Goal: Information Seeking & Learning: Learn about a topic

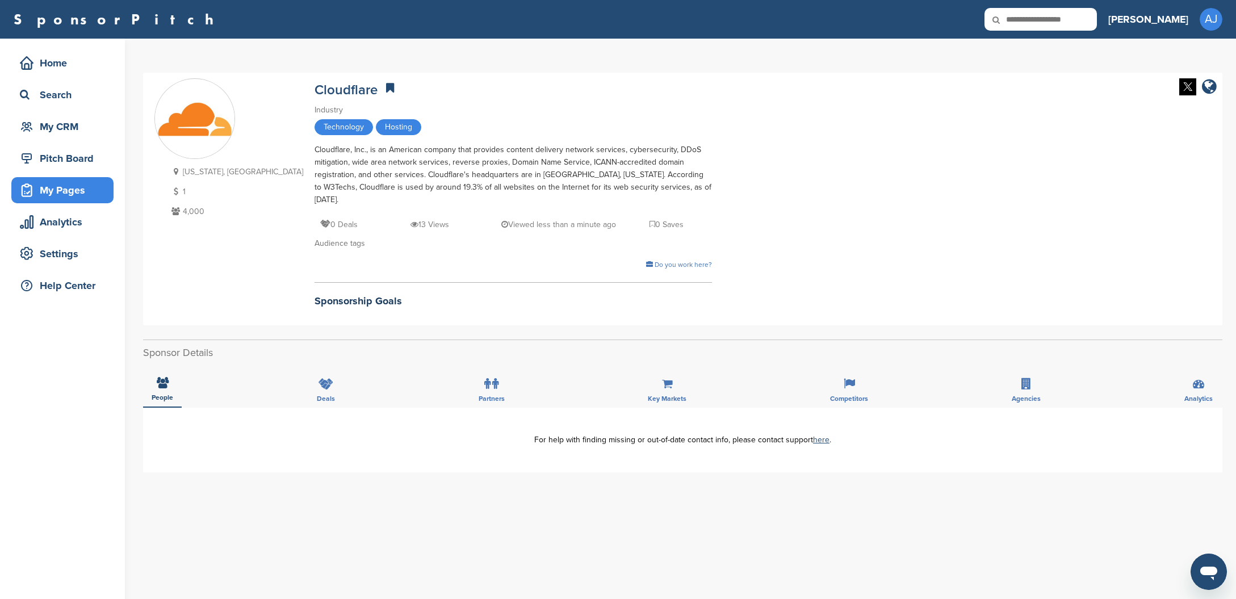
click at [50, 190] on div "My Pages" at bounding box center [65, 190] width 97 height 20
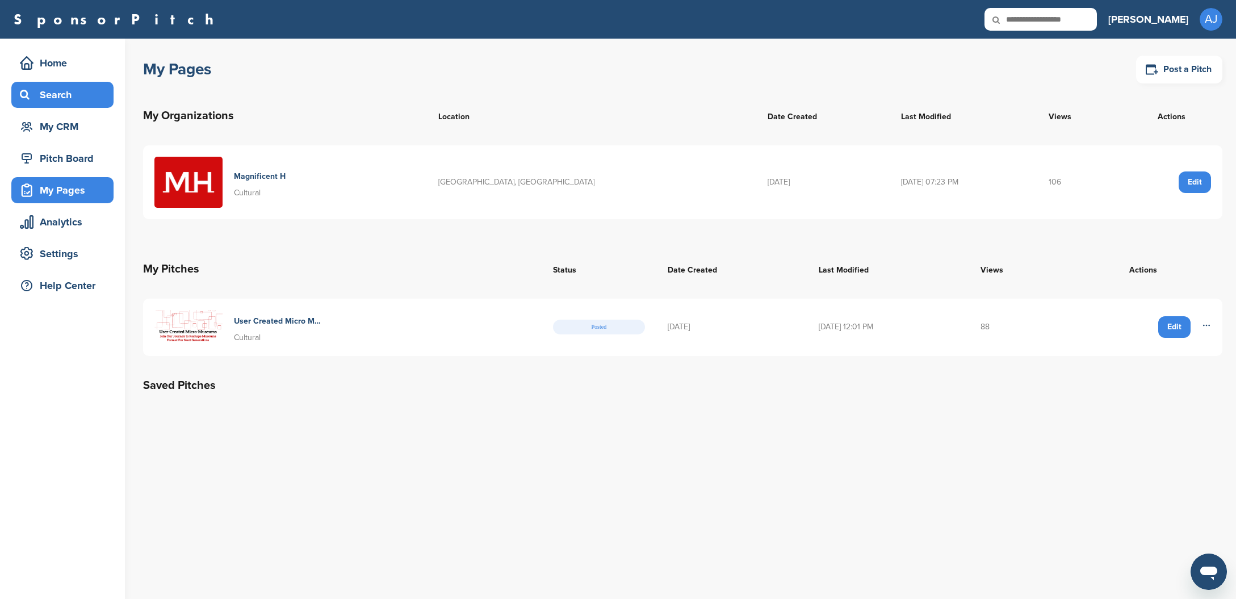
click at [49, 95] on div "Search" at bounding box center [65, 95] width 97 height 20
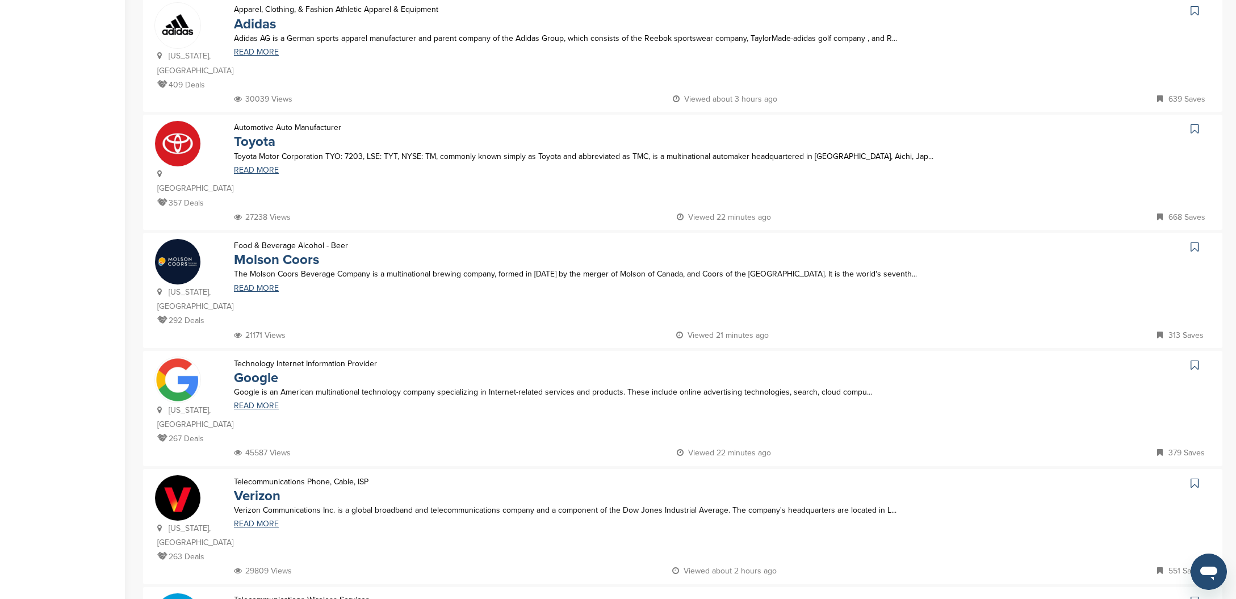
scroll to position [1044, 0]
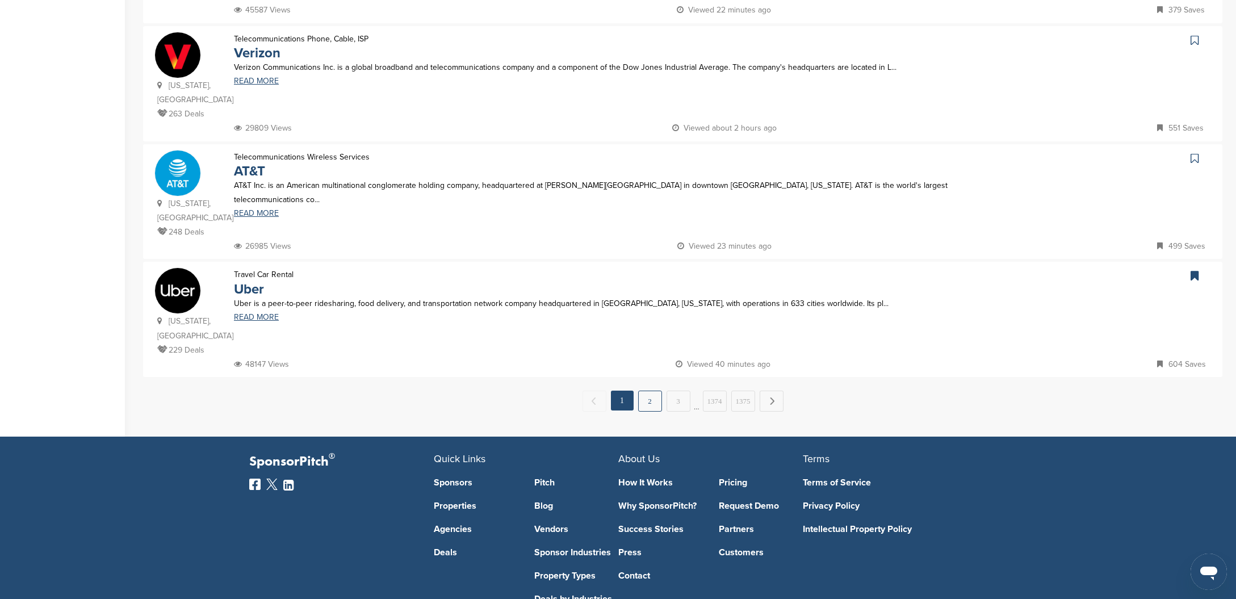
click at [655, 391] on link "2" at bounding box center [650, 401] width 24 height 21
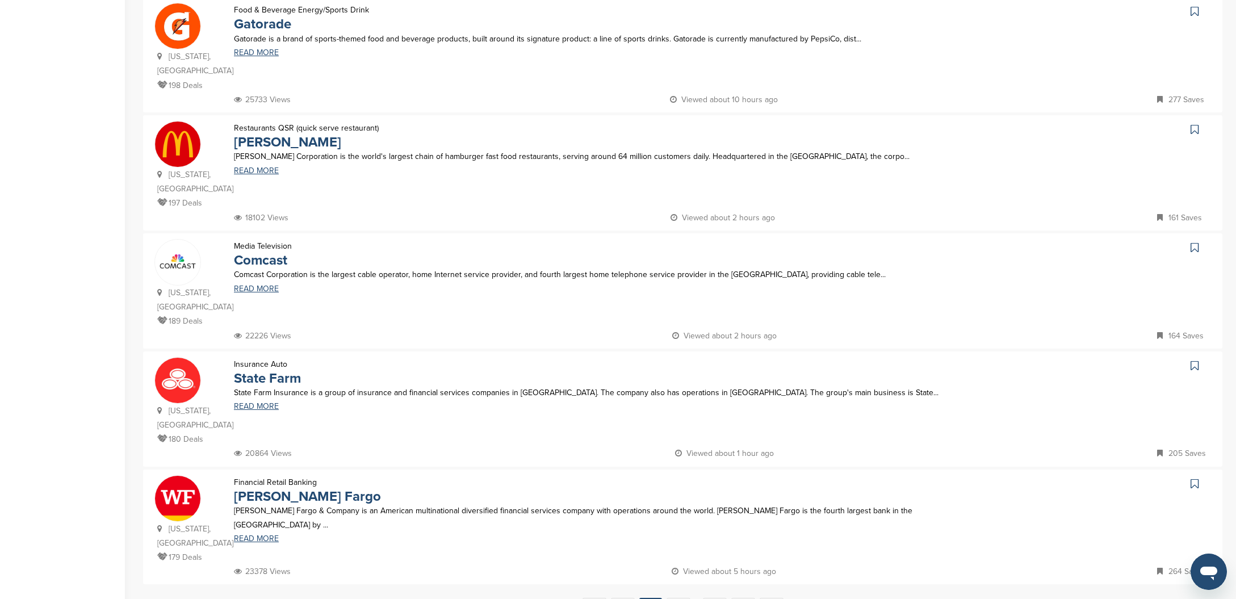
scroll to position [944, 0]
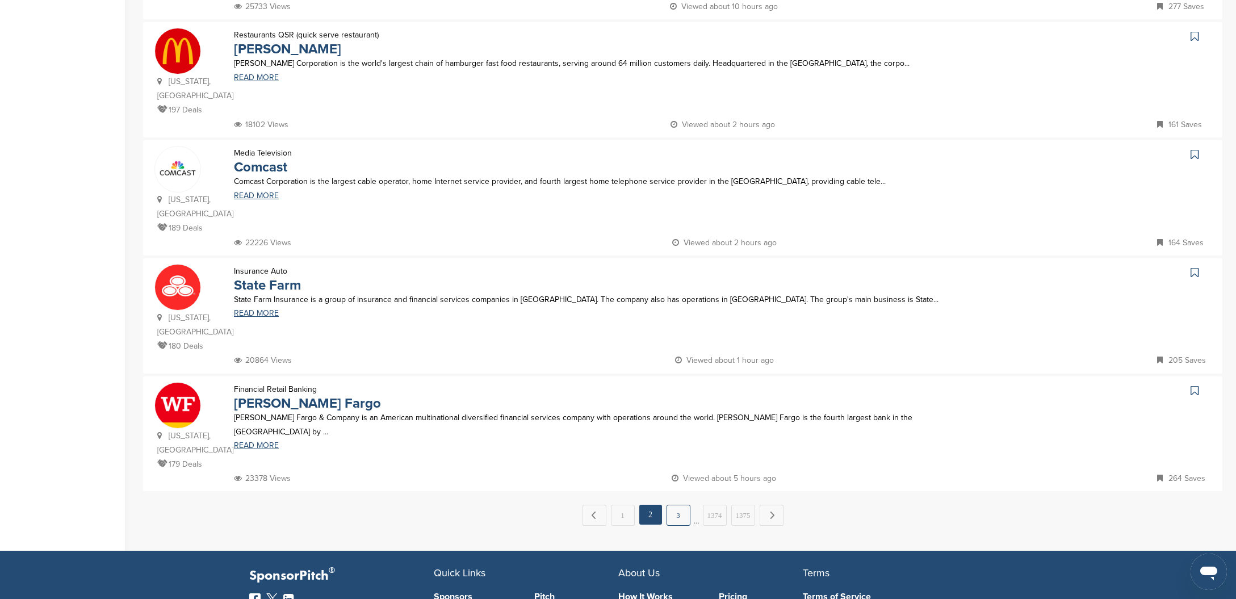
click at [673, 505] on link "3" at bounding box center [679, 515] width 24 height 21
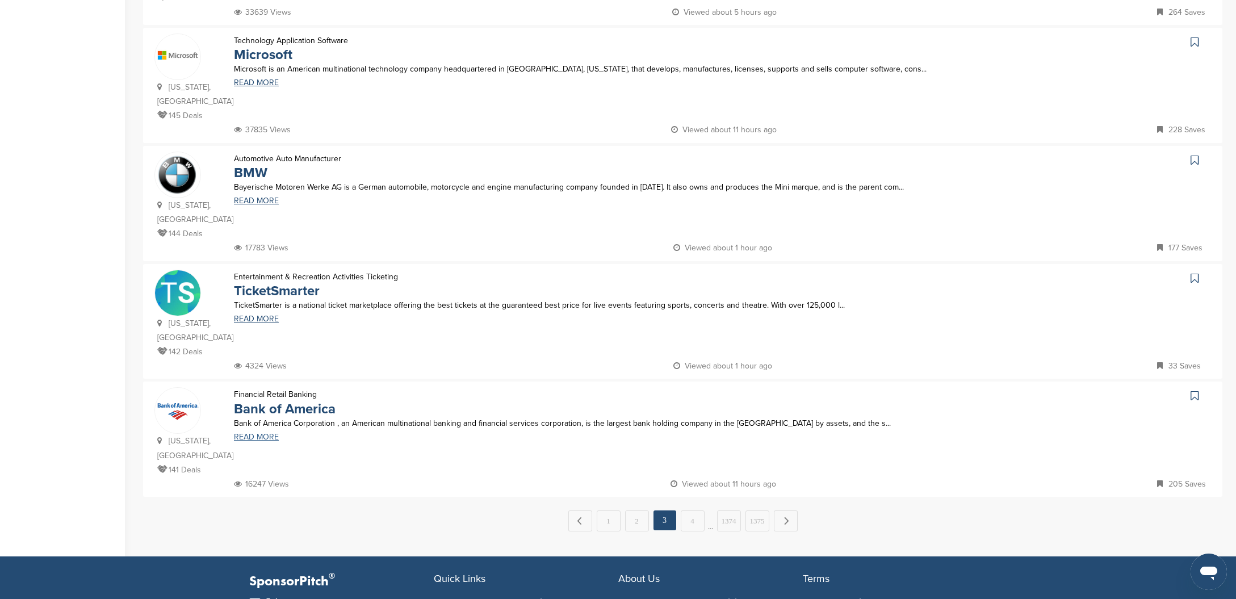
scroll to position [966, 0]
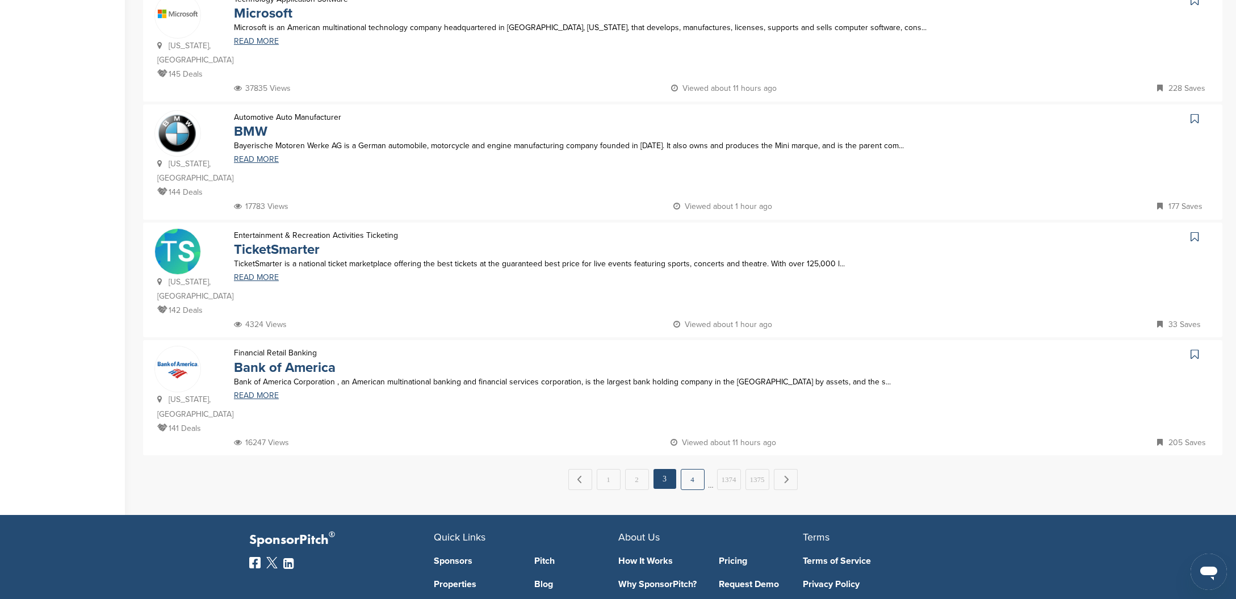
click at [688, 469] on link "4" at bounding box center [693, 479] width 24 height 21
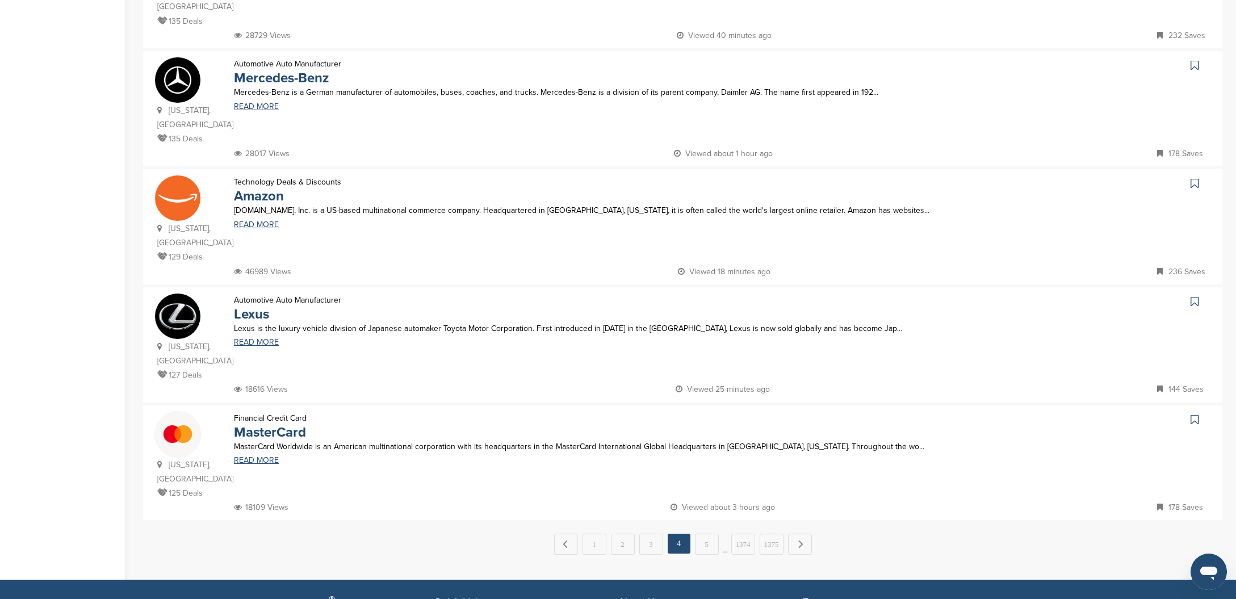
scroll to position [918, 0]
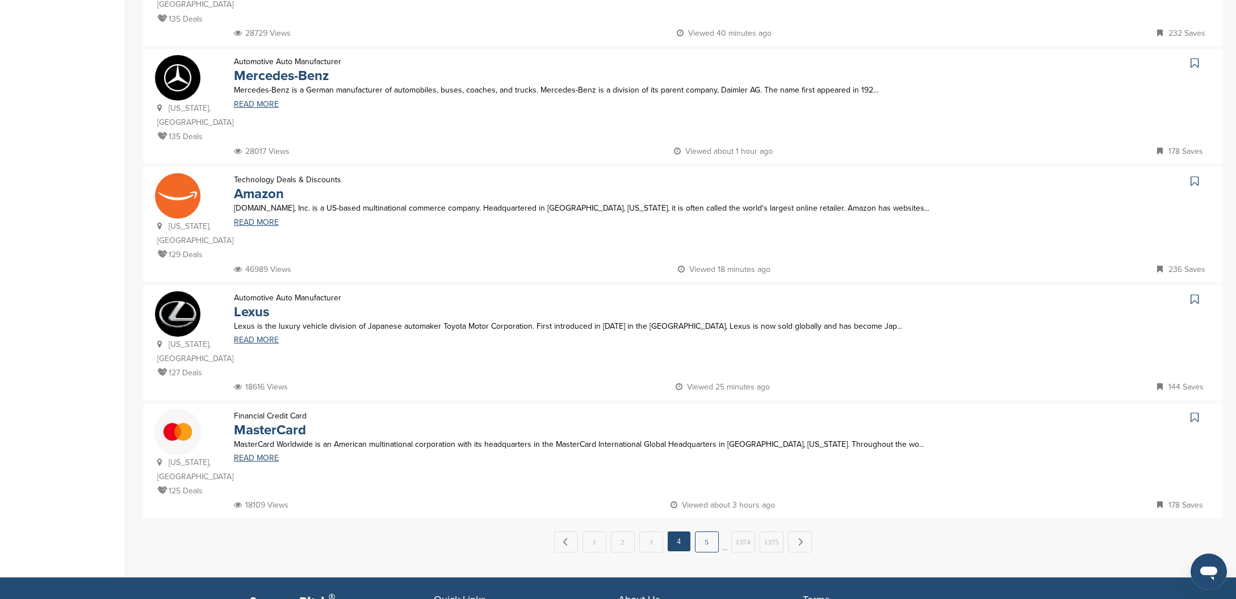
click at [712, 531] on link "5" at bounding box center [707, 541] width 24 height 21
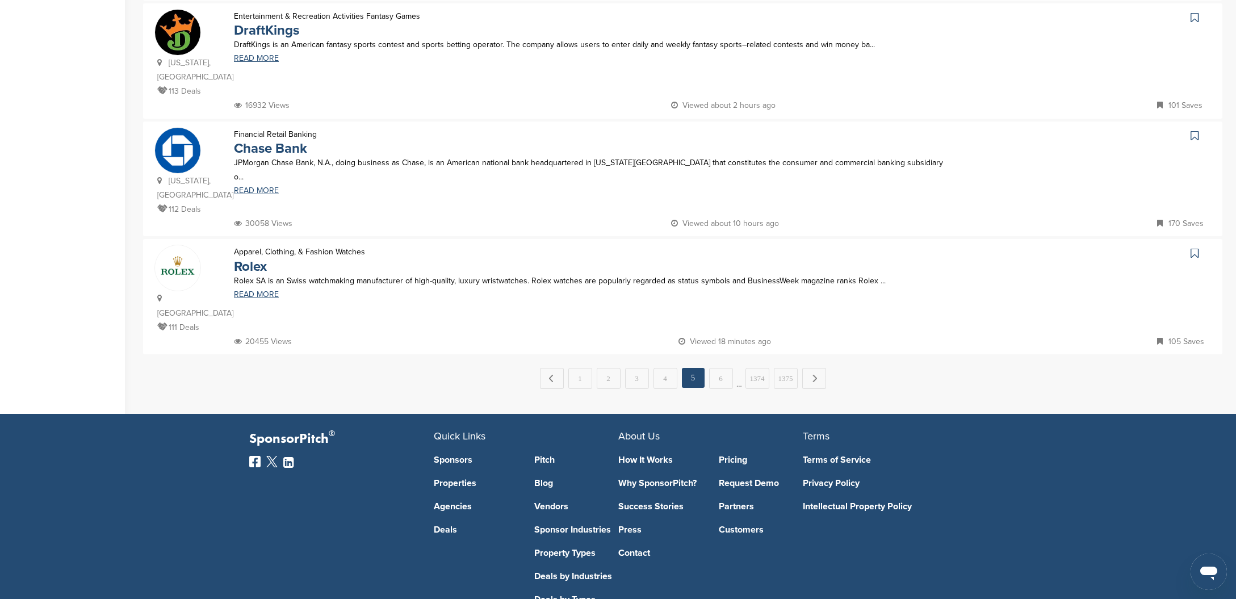
scroll to position [1097, 0]
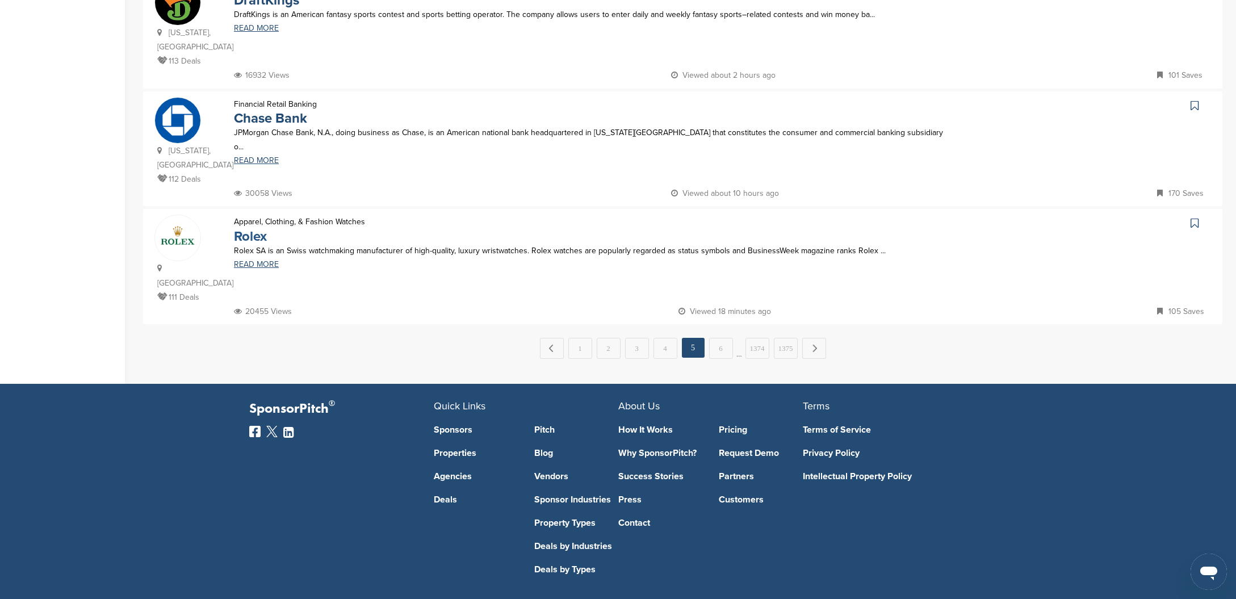
click at [250, 228] on link "Rolex" at bounding box center [250, 236] width 33 height 16
click at [726, 338] on link "6" at bounding box center [721, 348] width 24 height 21
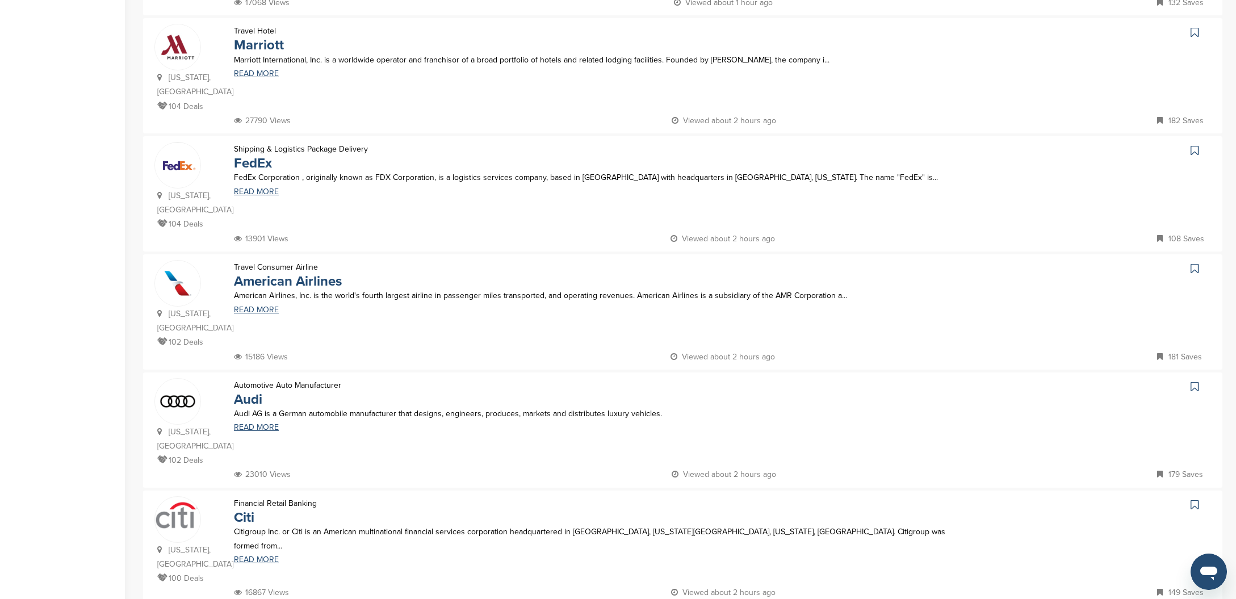
scroll to position [894, 0]
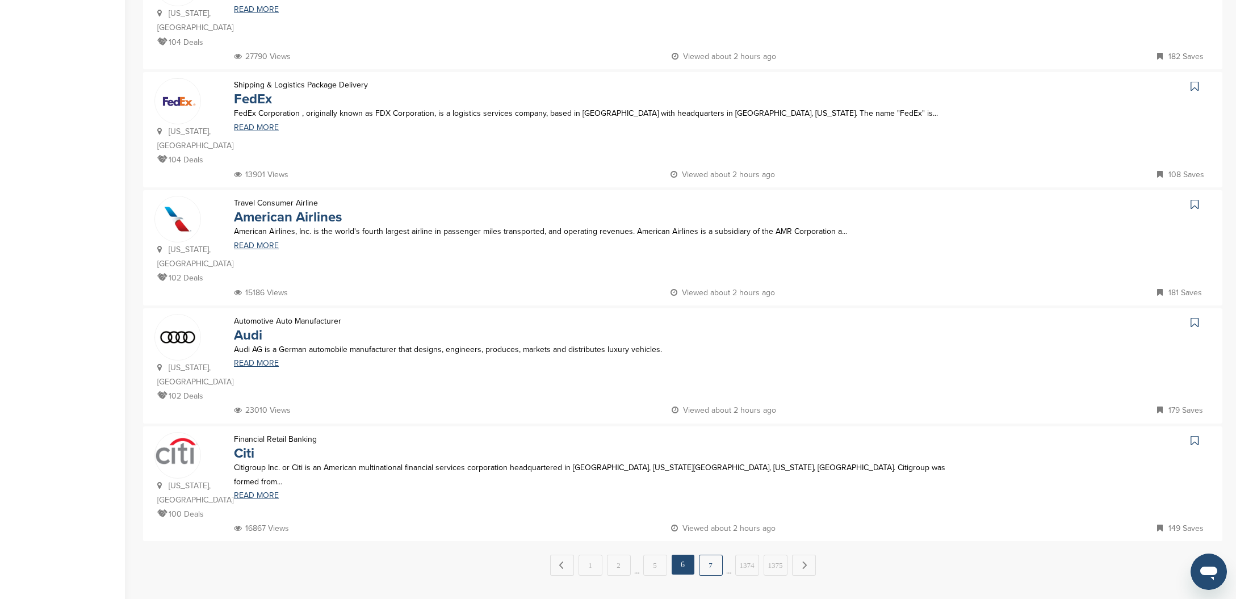
click at [713, 555] on link "7" at bounding box center [711, 565] width 24 height 21
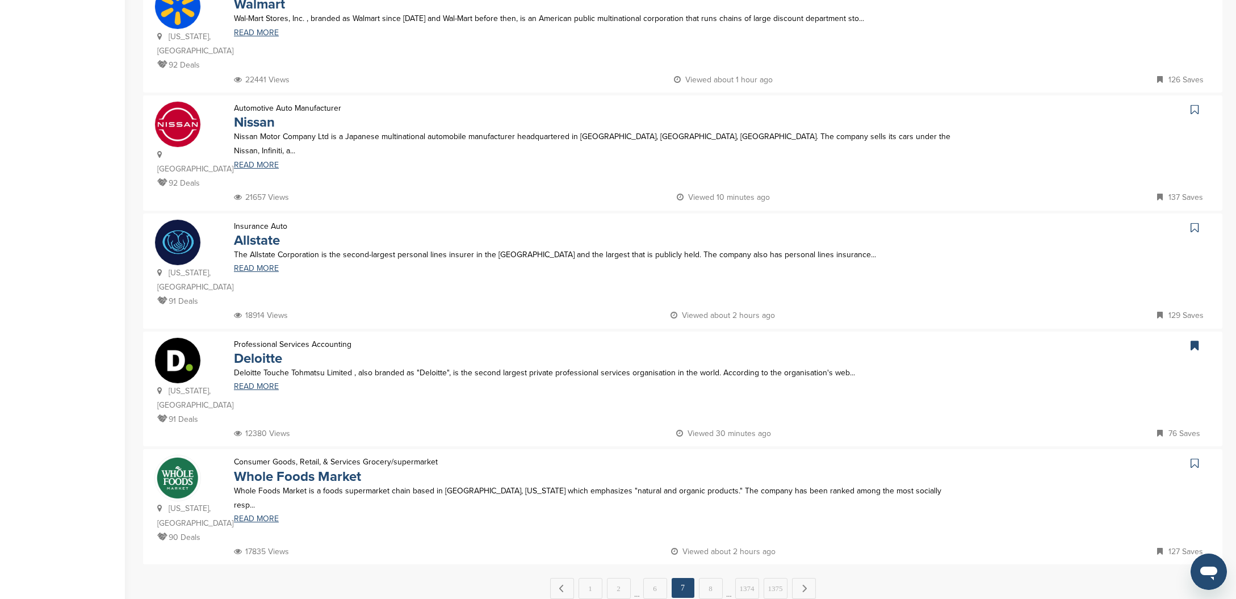
scroll to position [938, 0]
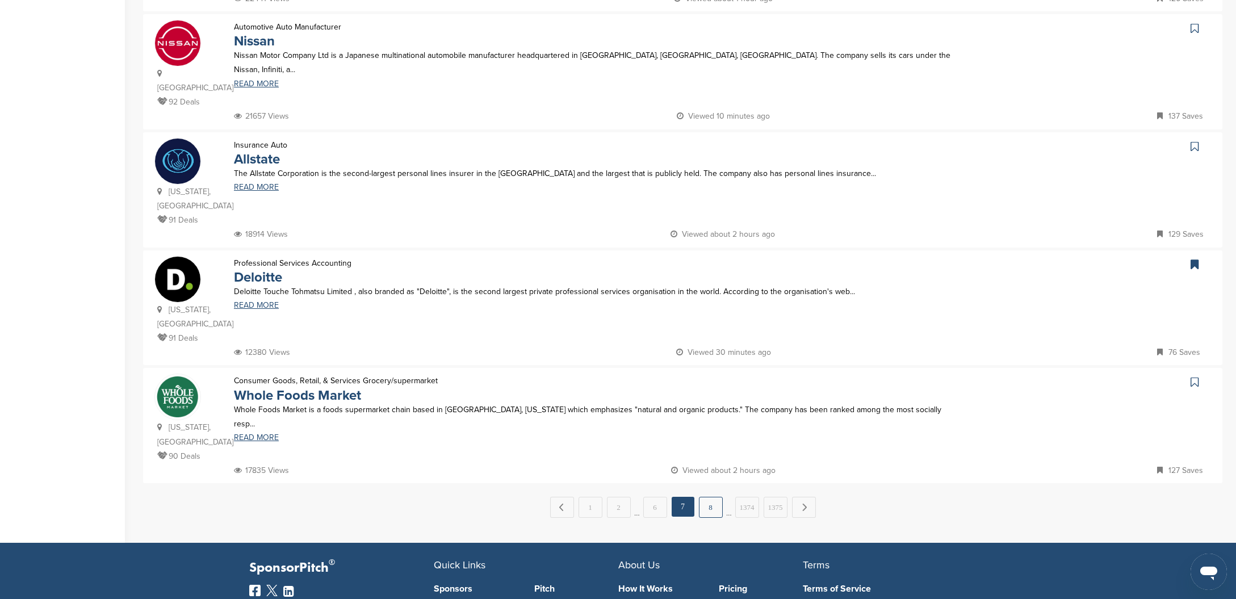
click at [714, 497] on link "8" at bounding box center [711, 507] width 24 height 21
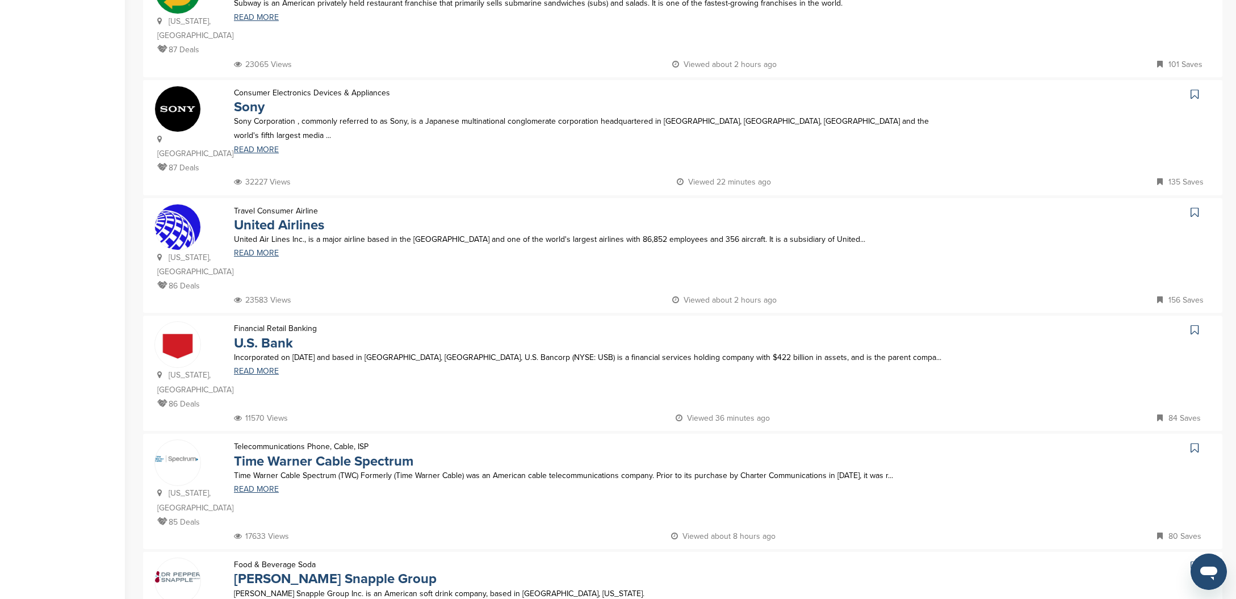
scroll to position [844, 0]
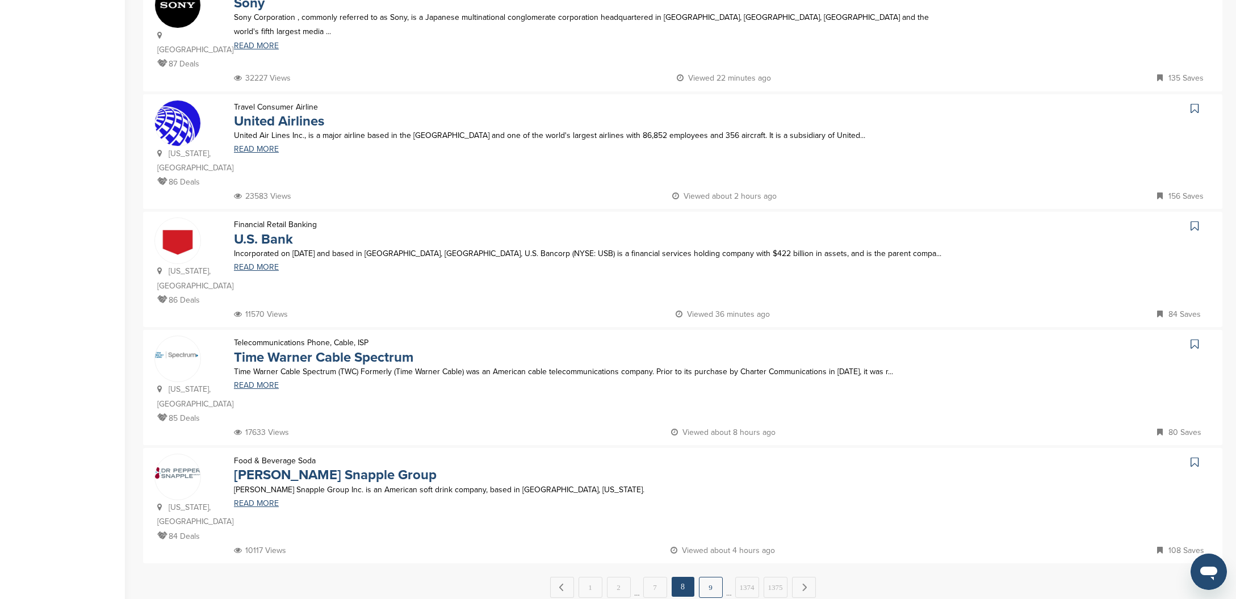
click at [710, 577] on link "9" at bounding box center [711, 587] width 24 height 21
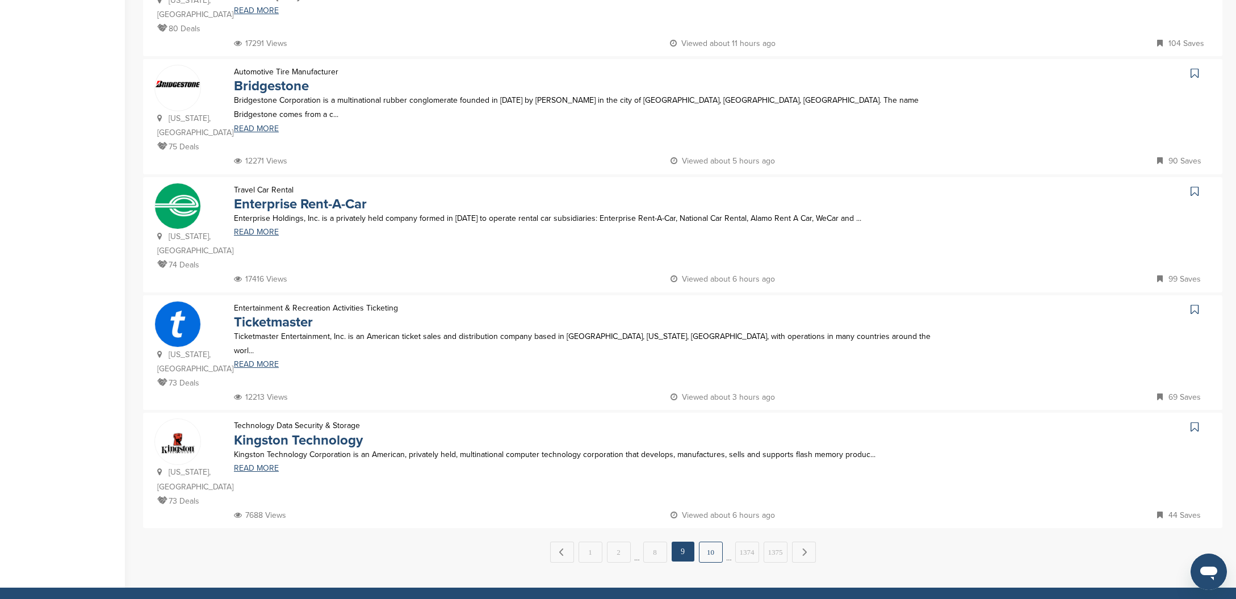
scroll to position [935, 0]
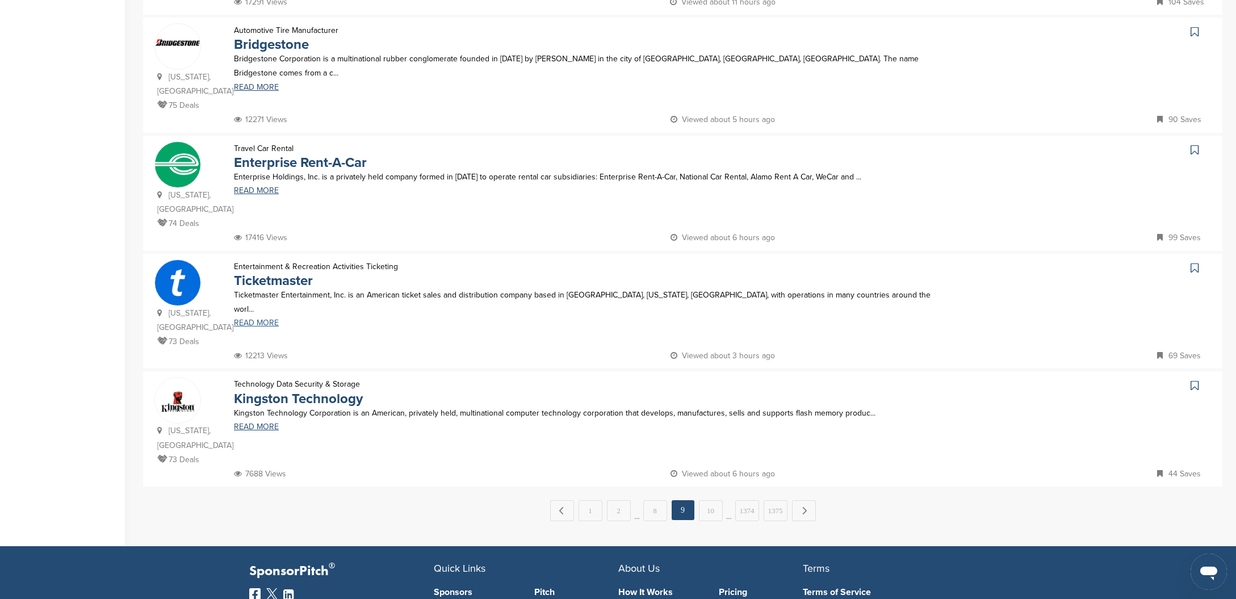
click at [261, 319] on link "READ MORE" at bounding box center [593, 323] width 719 height 8
click at [707, 500] on link "10" at bounding box center [711, 510] width 24 height 21
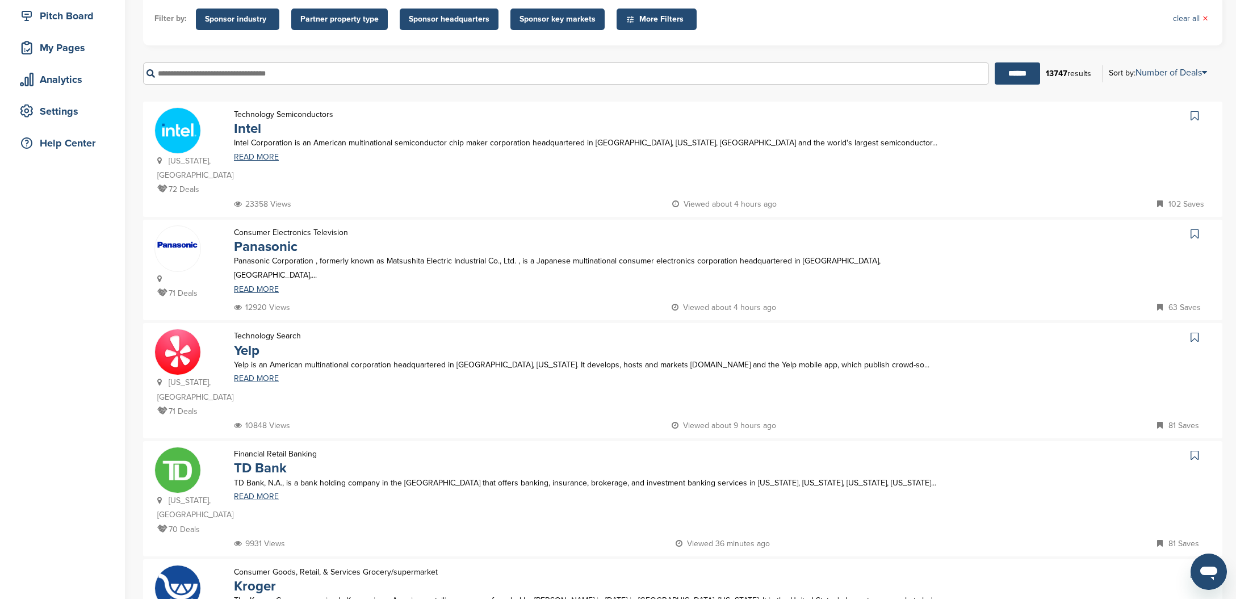
scroll to position [204, 0]
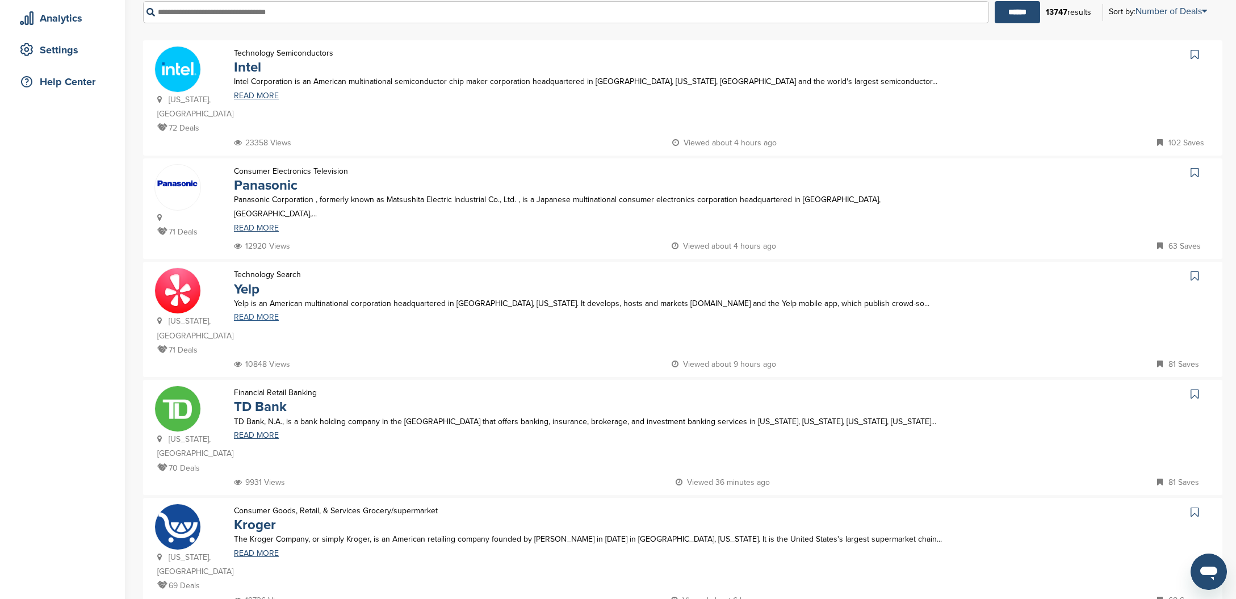
click at [262, 318] on link "READ MORE" at bounding box center [593, 317] width 719 height 8
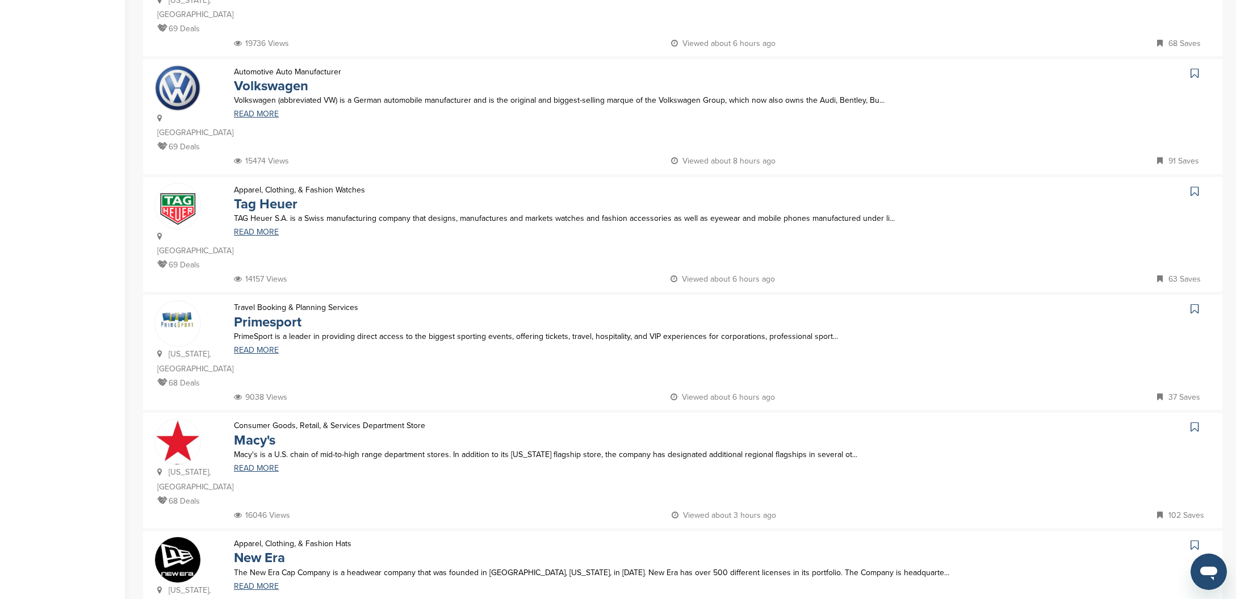
scroll to position [832, 0]
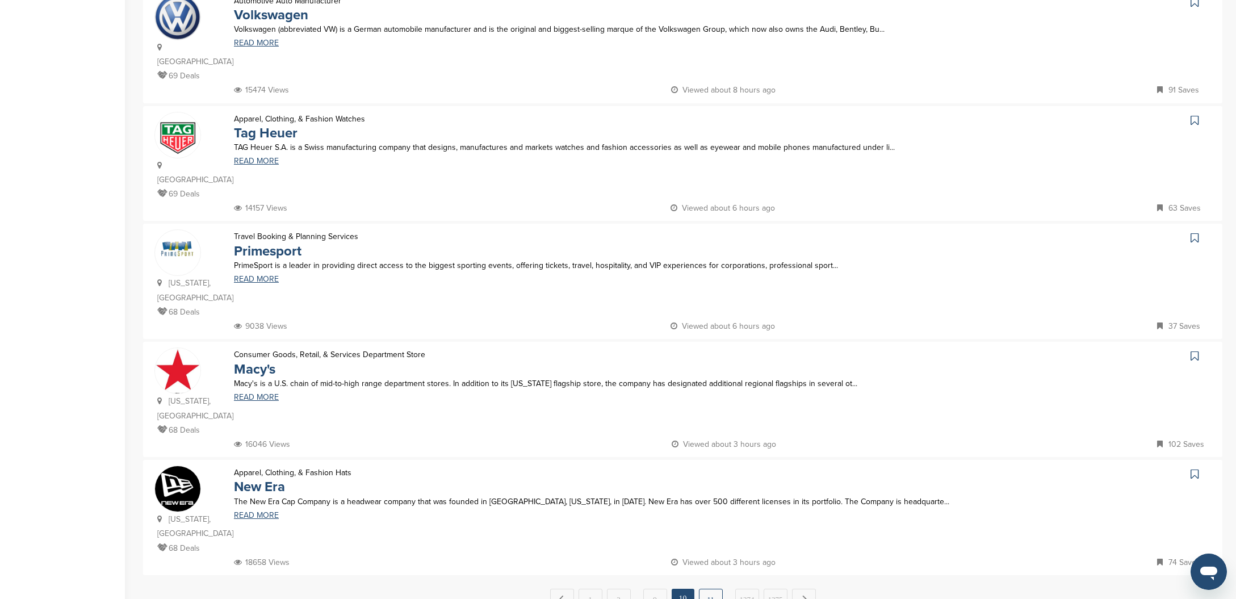
click at [711, 589] on link "11" at bounding box center [711, 599] width 24 height 21
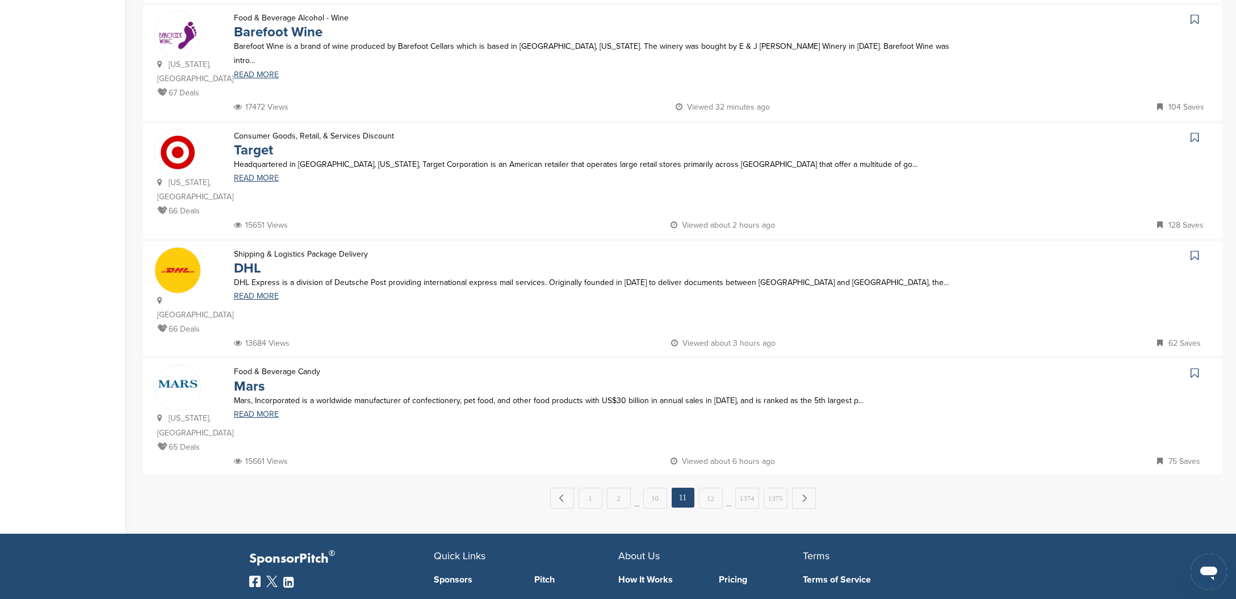
scroll to position [949, 0]
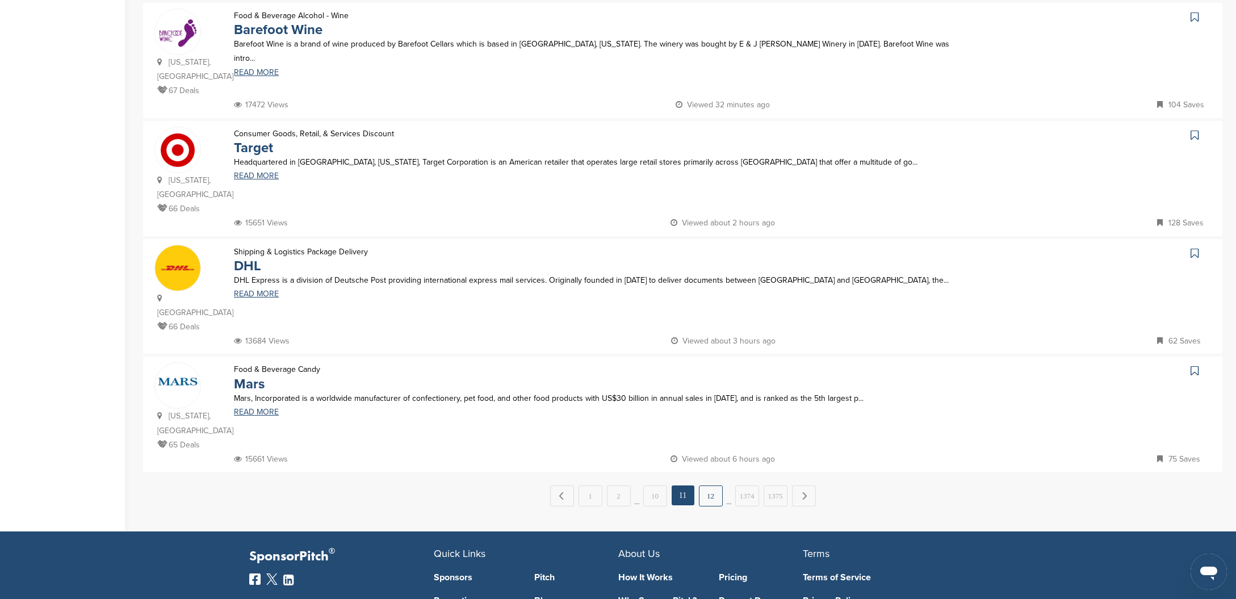
click at [711, 485] on link "12" at bounding box center [711, 495] width 24 height 21
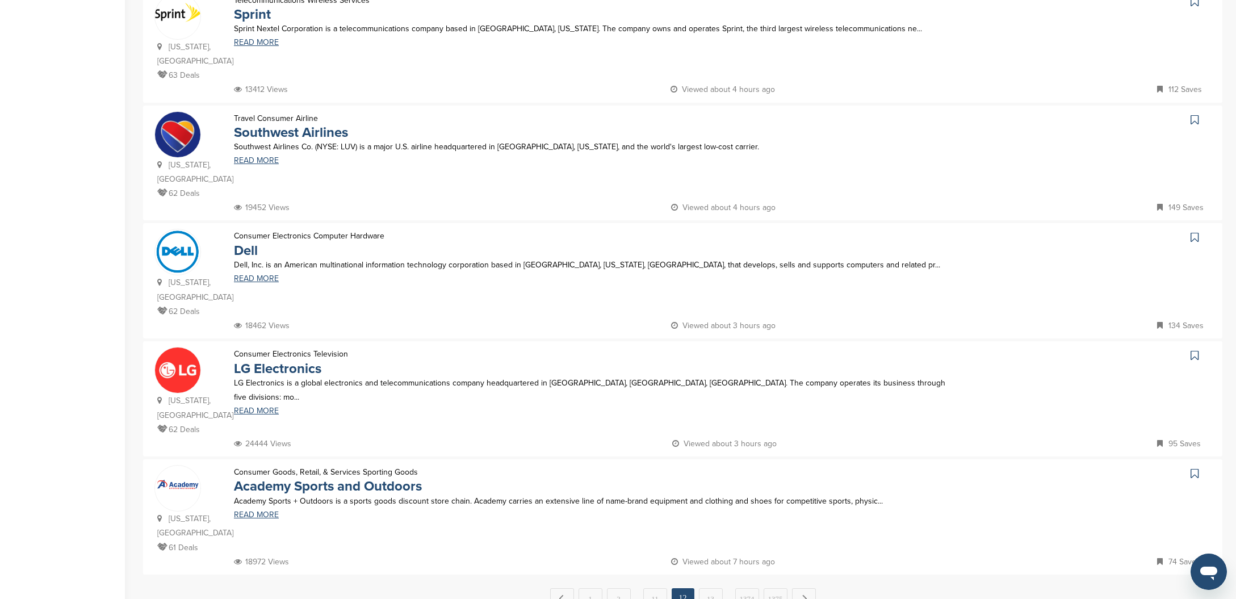
scroll to position [903, 0]
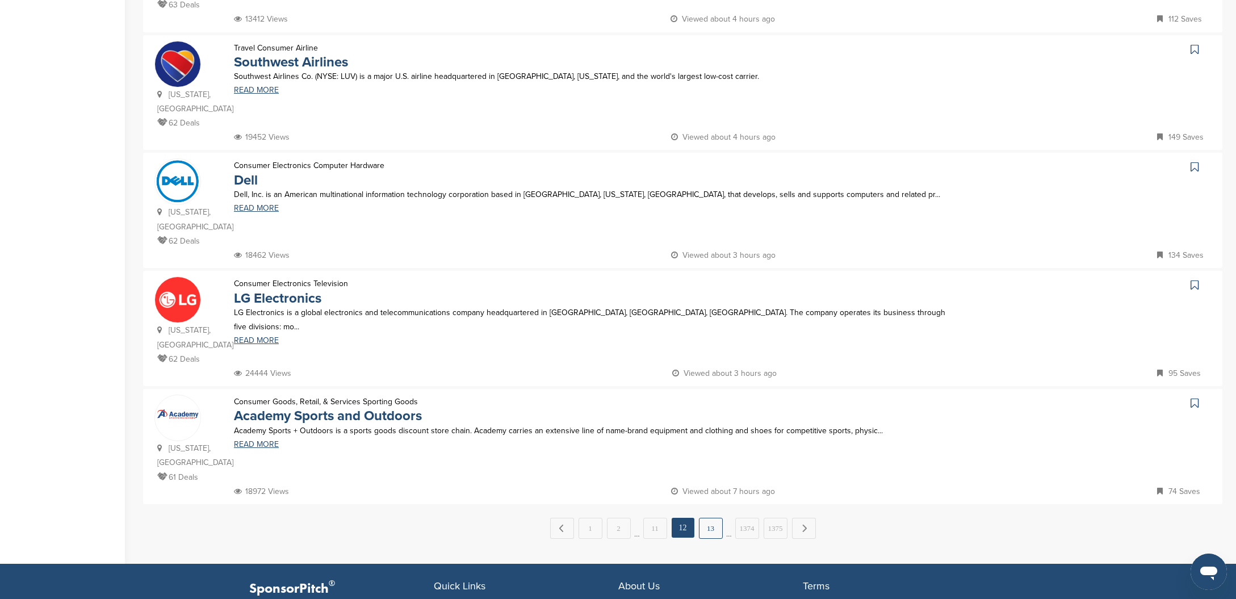
click at [710, 518] on link "13" at bounding box center [711, 528] width 24 height 21
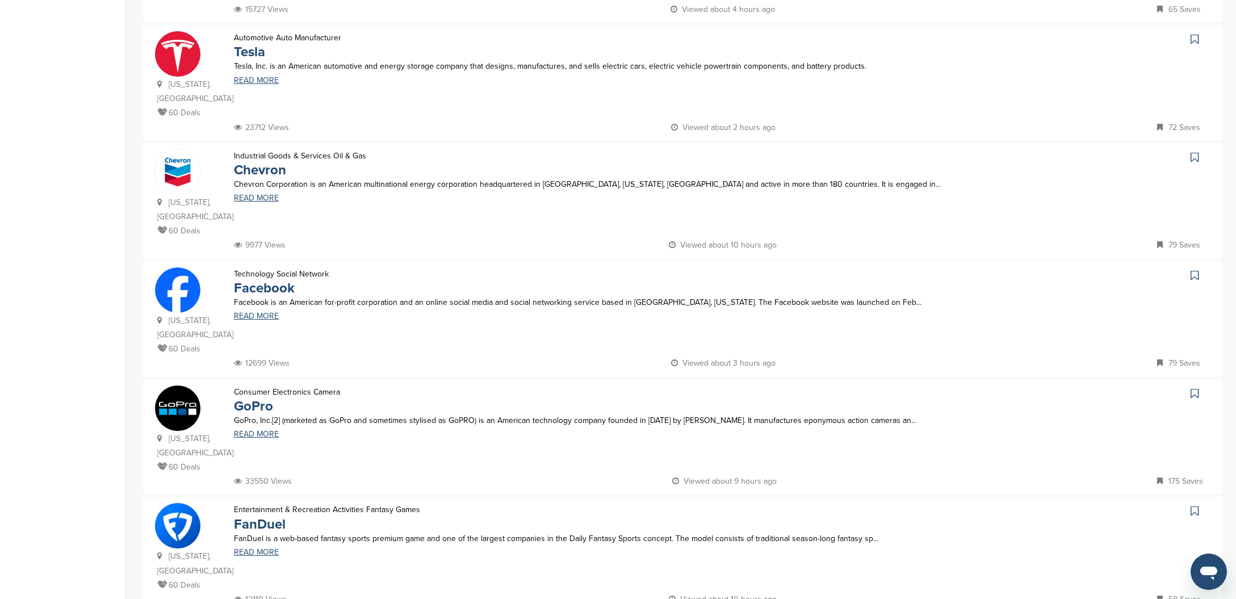
scroll to position [906, 0]
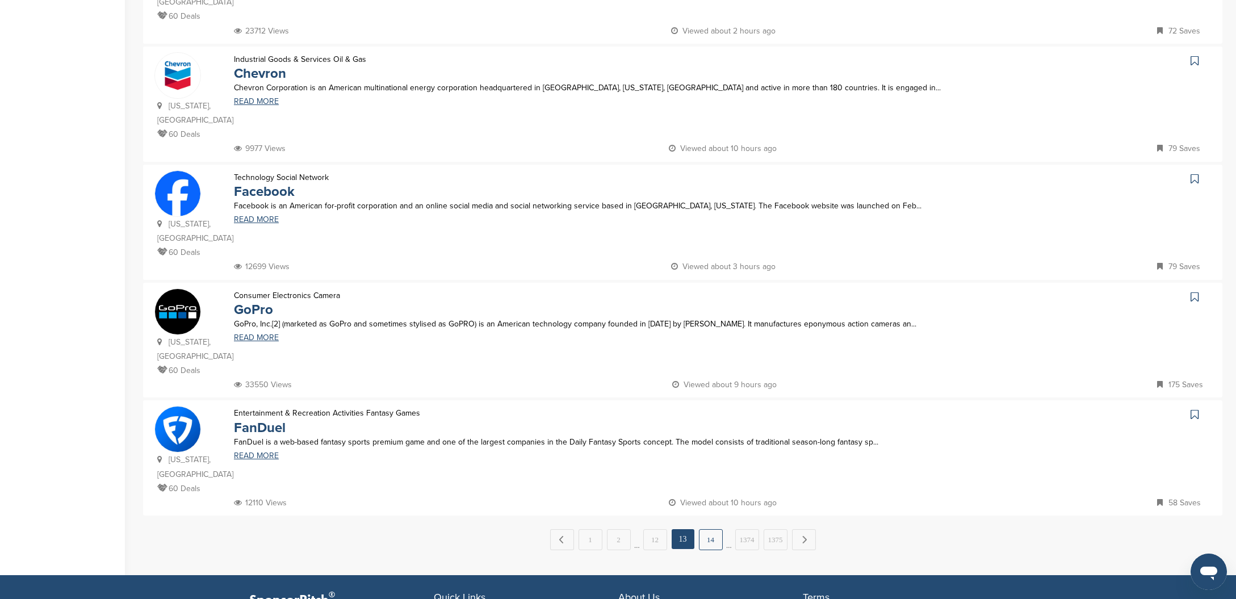
click at [712, 529] on link "14" at bounding box center [711, 539] width 24 height 21
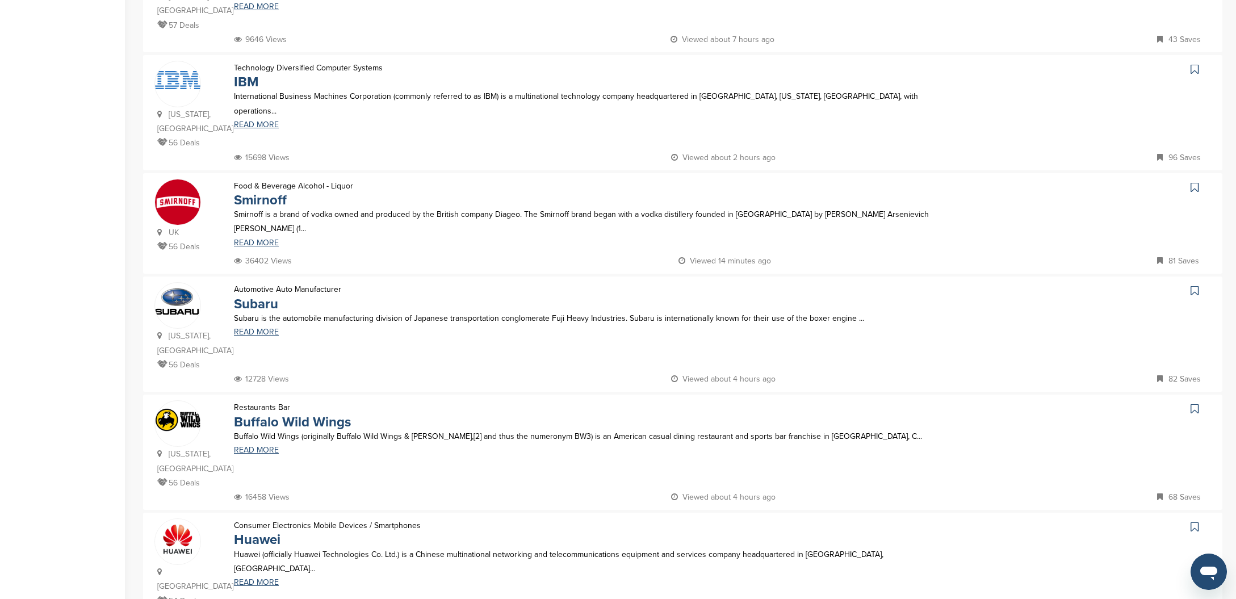
scroll to position [840, 0]
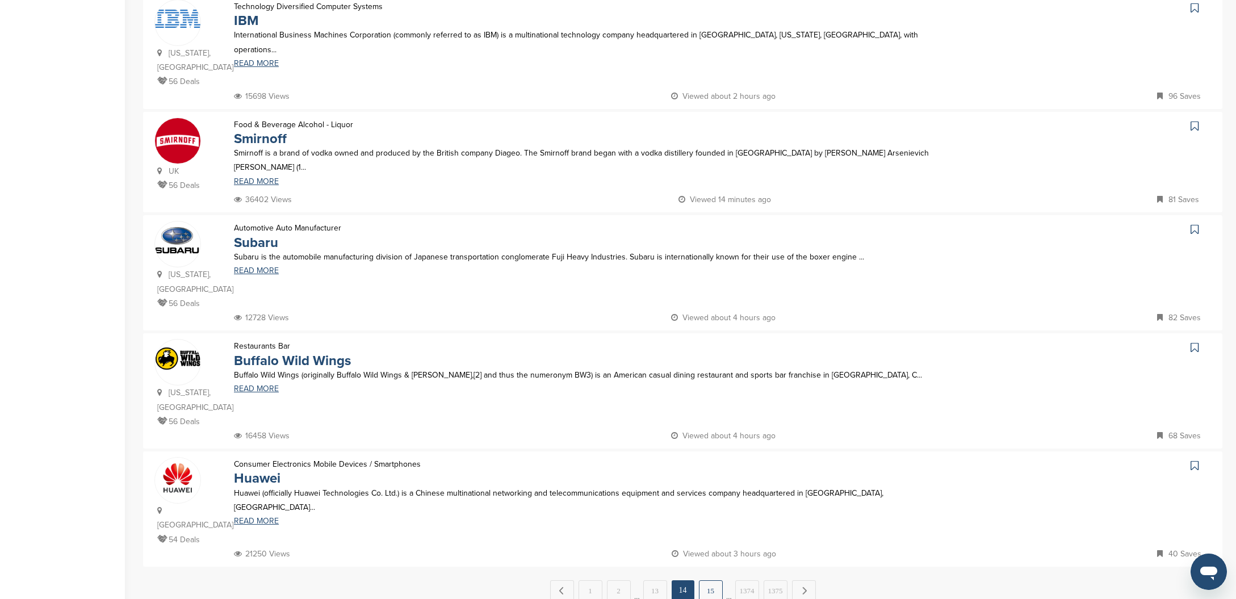
click at [710, 580] on link "15" at bounding box center [711, 590] width 24 height 21
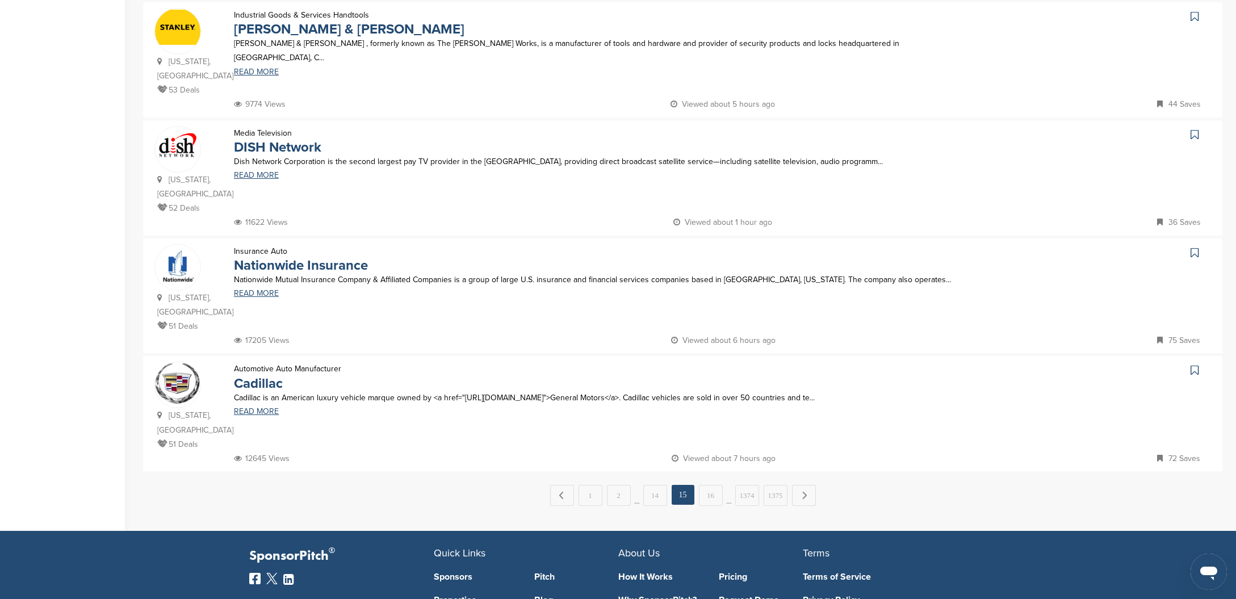
scroll to position [1014, 0]
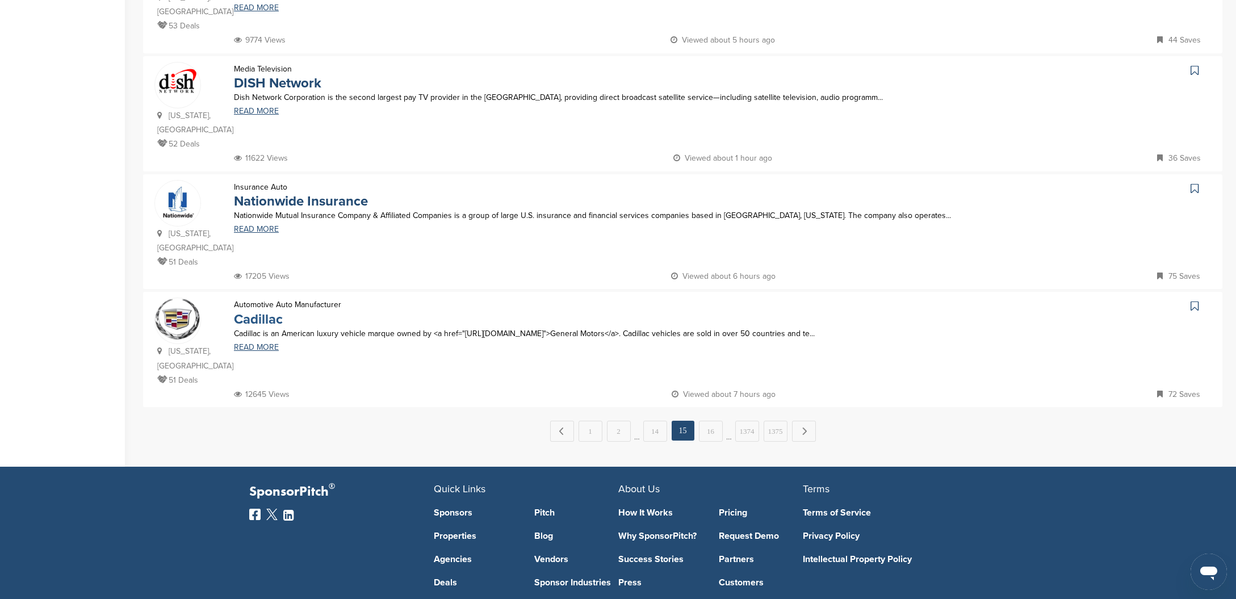
click at [264, 311] on link "Cadillac" at bounding box center [258, 319] width 49 height 16
click at [708, 421] on link "16" at bounding box center [711, 431] width 24 height 21
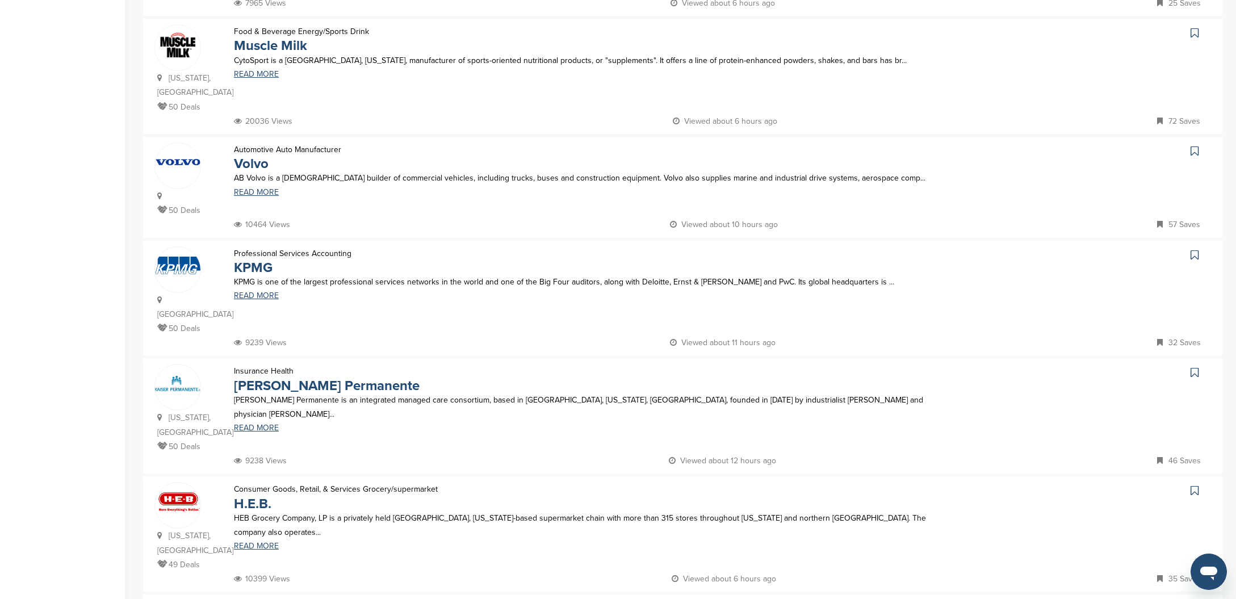
scroll to position [847, 0]
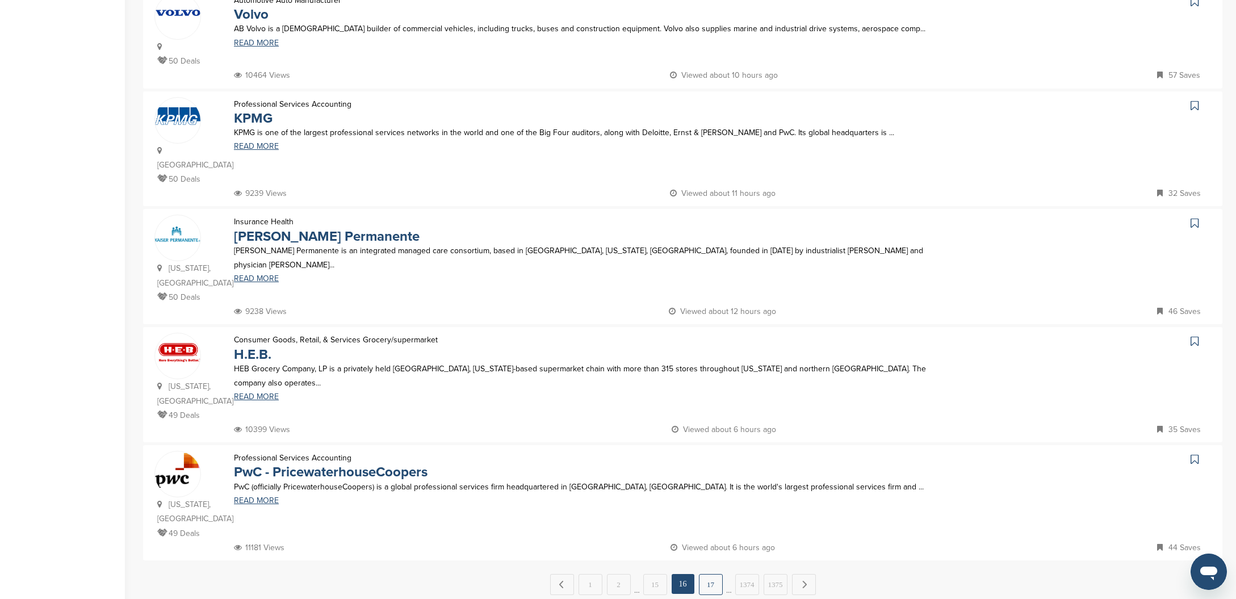
click at [713, 574] on link "17" at bounding box center [711, 584] width 24 height 21
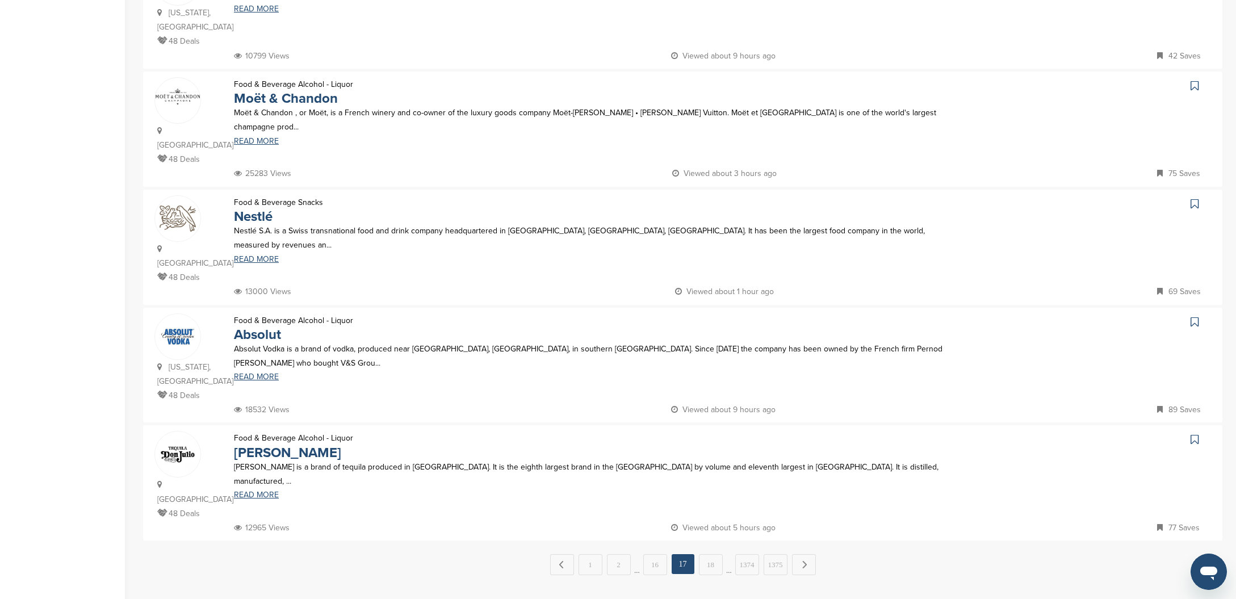
scroll to position [965, 0]
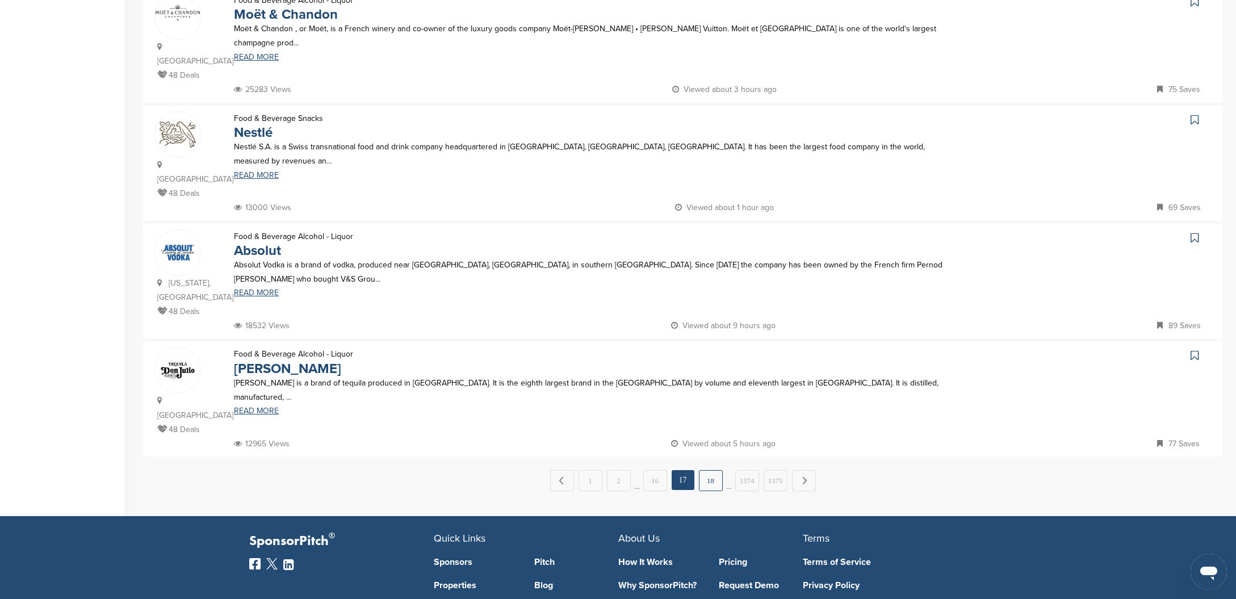
click at [712, 470] on link "18" at bounding box center [711, 480] width 24 height 21
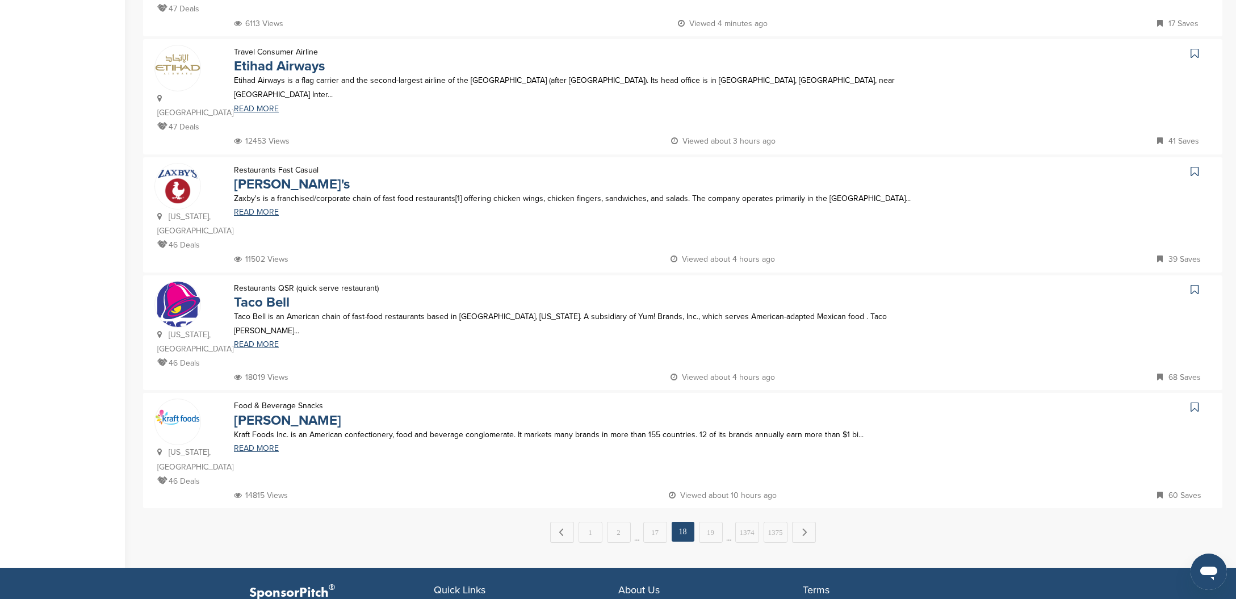
scroll to position [967, 0]
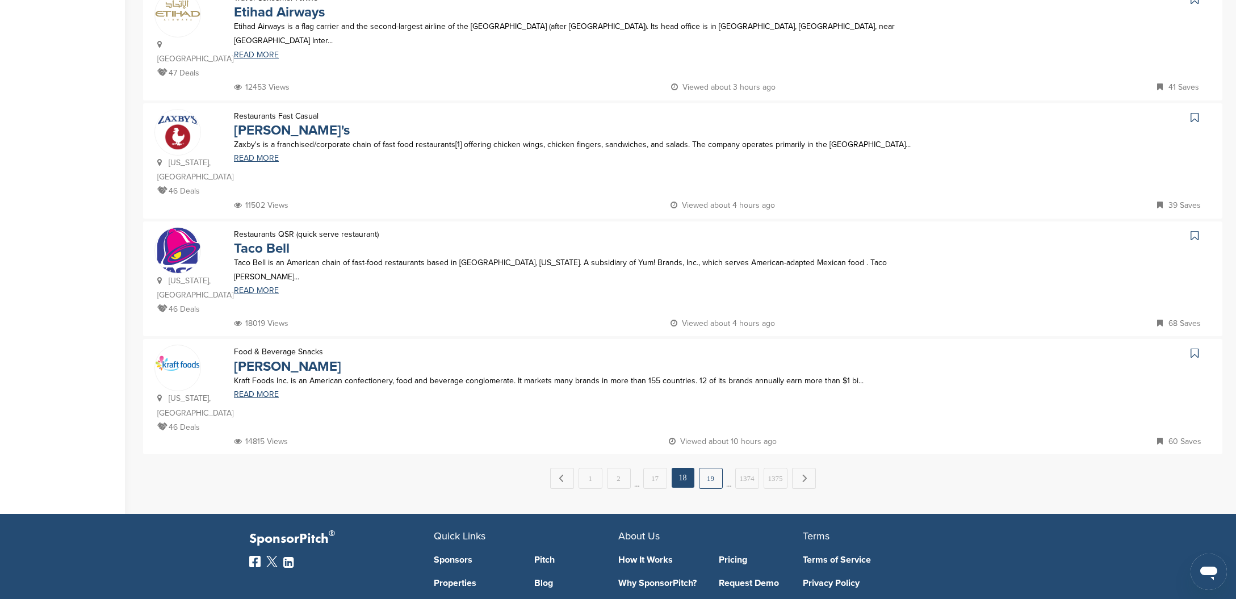
click at [713, 468] on link "19" at bounding box center [711, 478] width 24 height 21
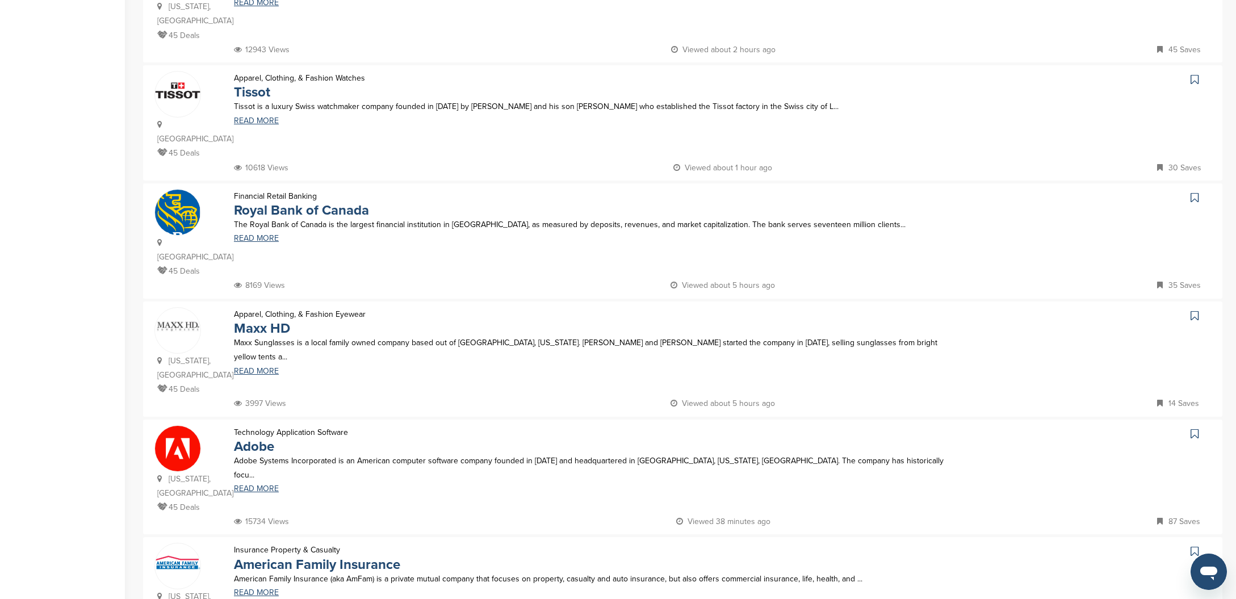
scroll to position [839, 0]
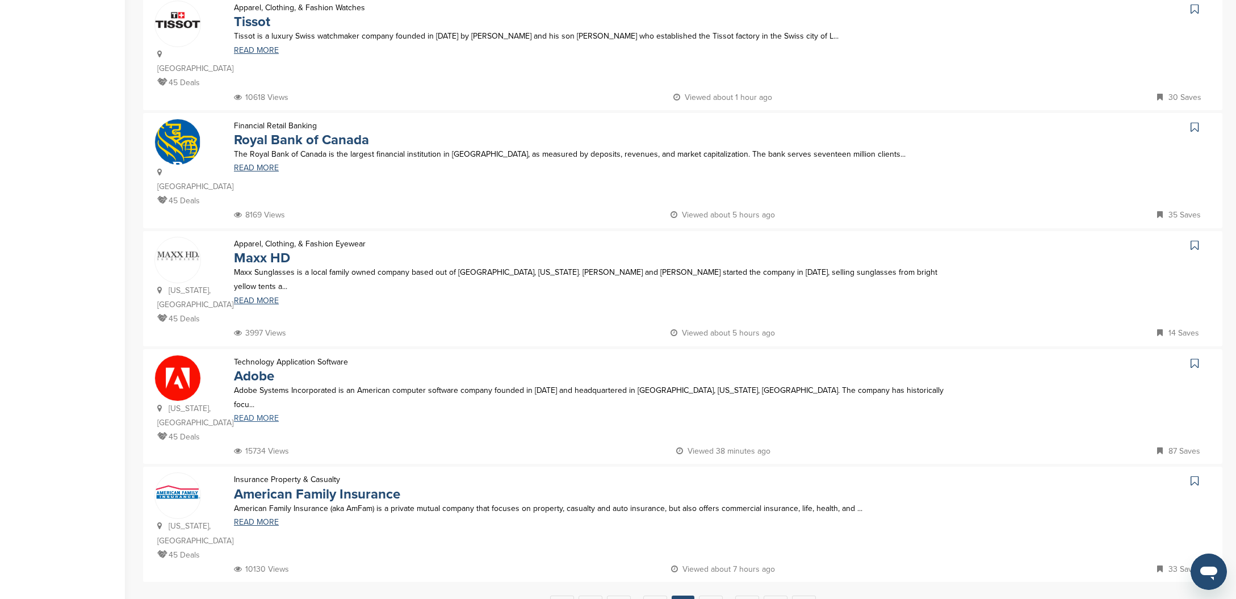
click at [262, 414] on link "READ MORE" at bounding box center [593, 418] width 719 height 8
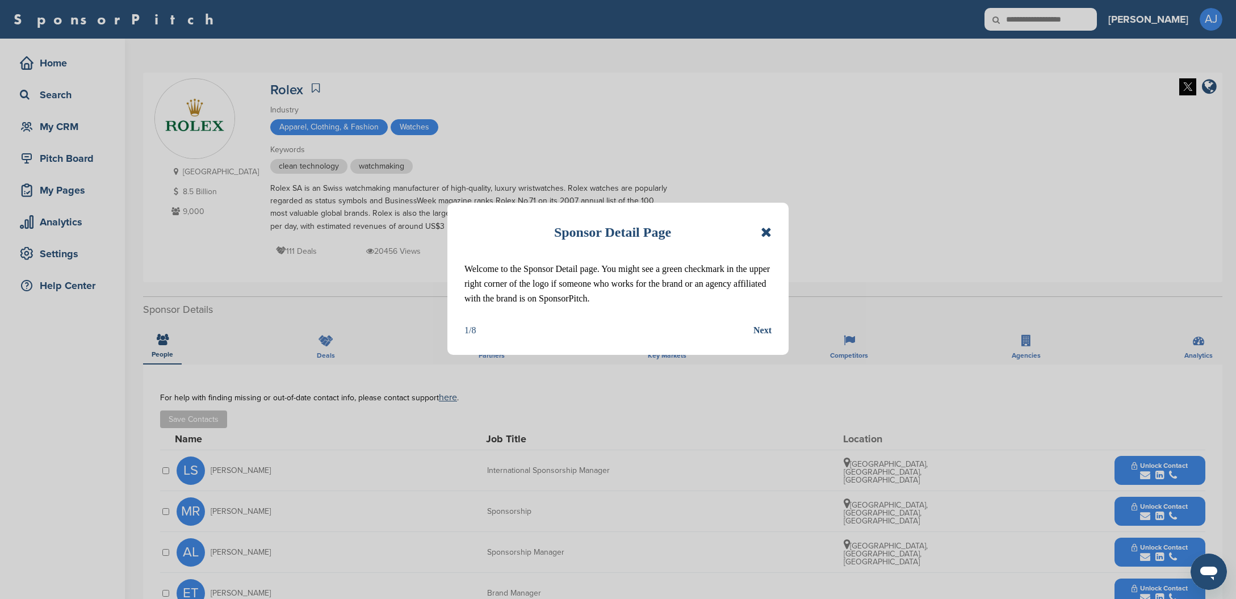
click at [764, 233] on icon at bounding box center [766, 232] width 11 height 14
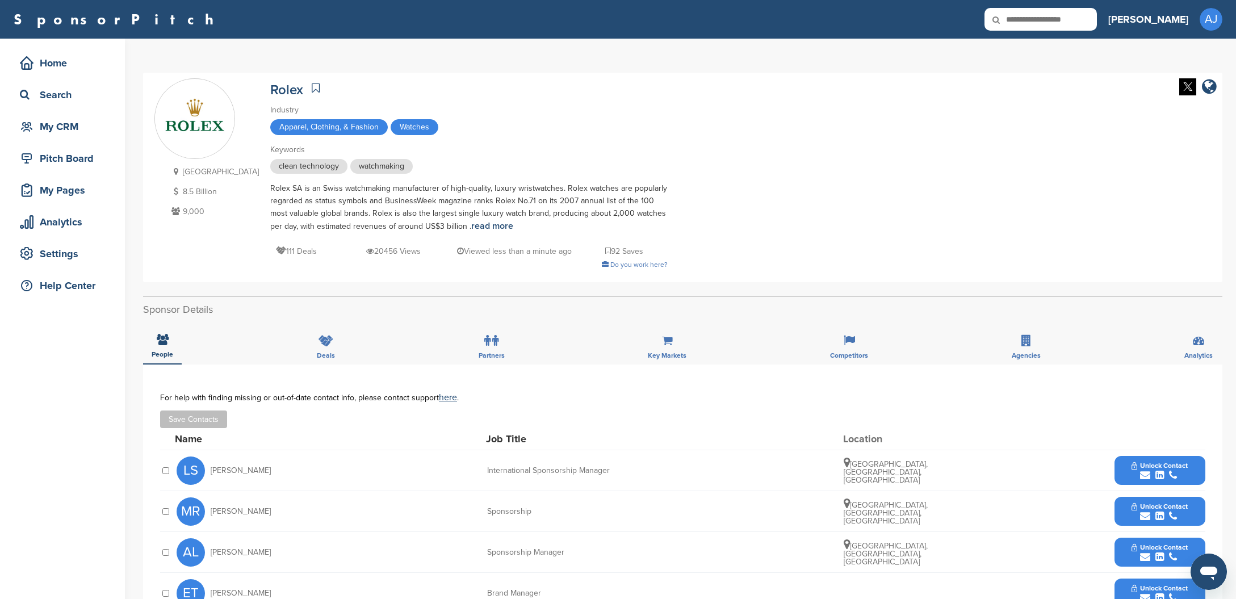
click at [312, 85] on icon at bounding box center [316, 87] width 8 height 11
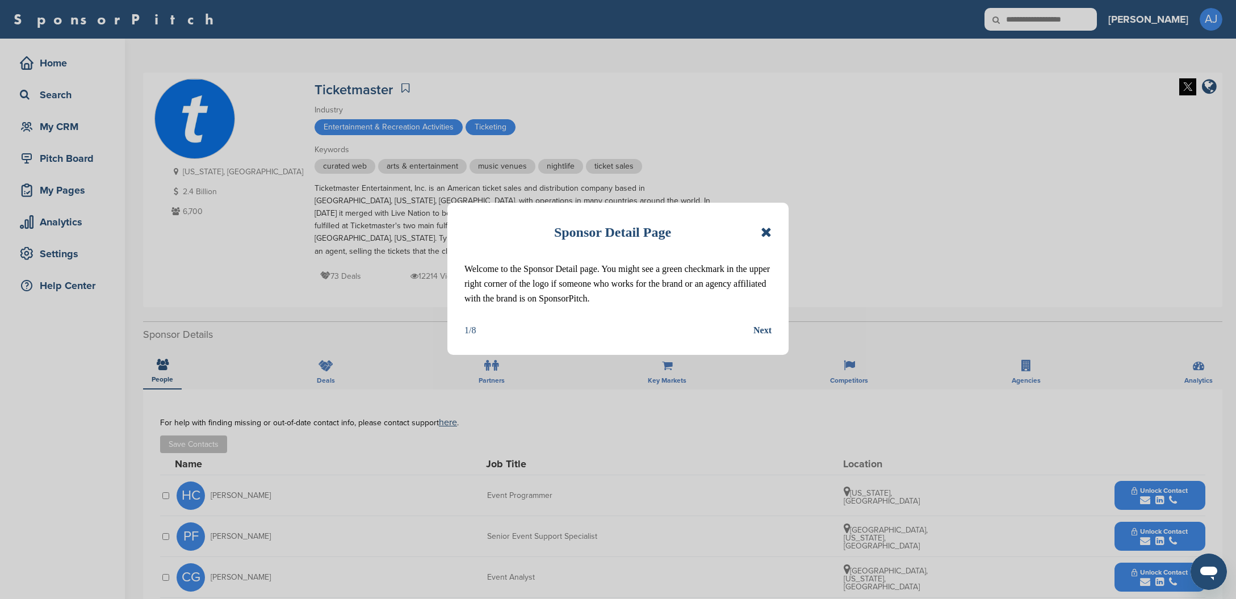
click at [764, 232] on icon at bounding box center [766, 232] width 11 height 14
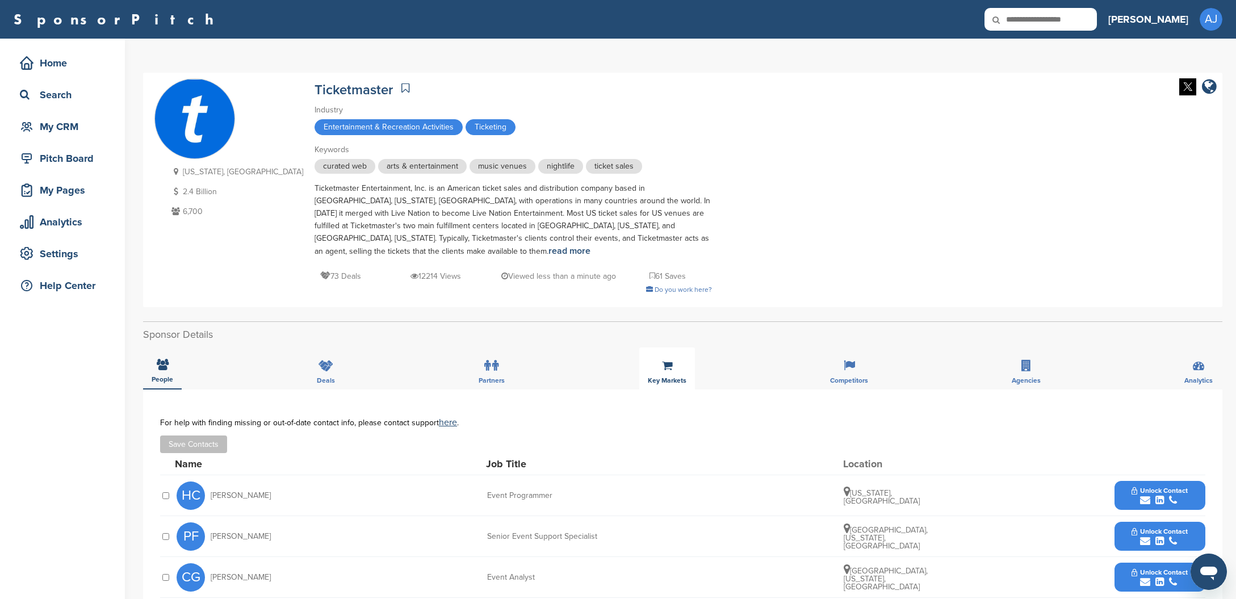
click at [663, 360] on div "Key Markets" at bounding box center [667, 368] width 56 height 42
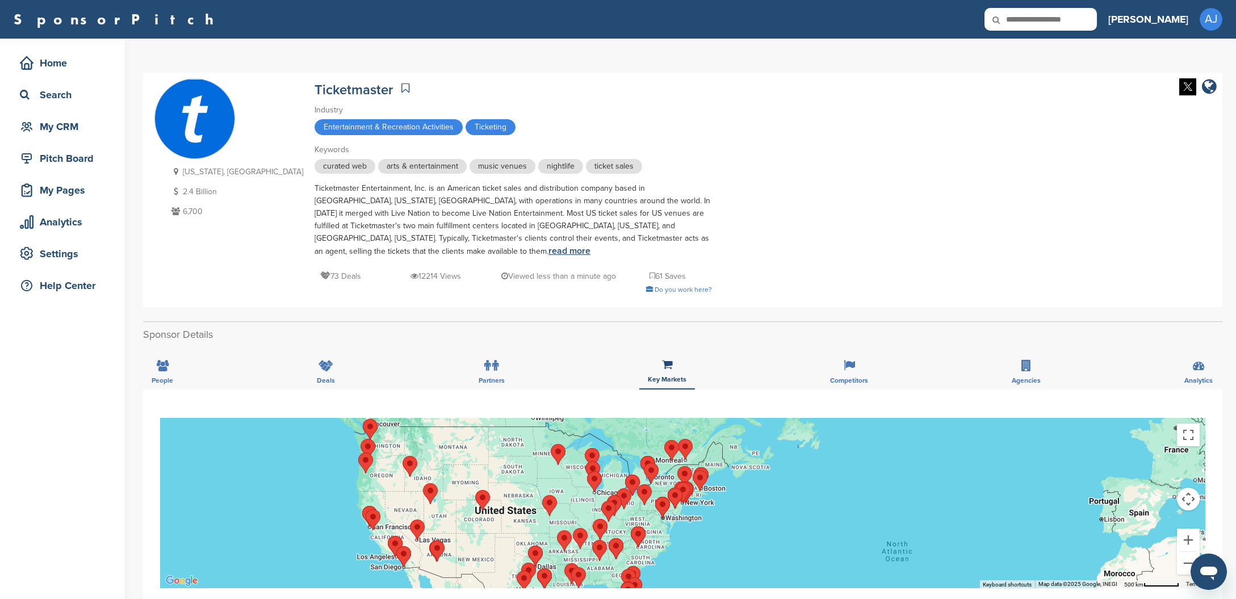
click at [590, 245] on link "read more" at bounding box center [569, 250] width 42 height 11
click at [401, 87] on icon at bounding box center [405, 87] width 8 height 11
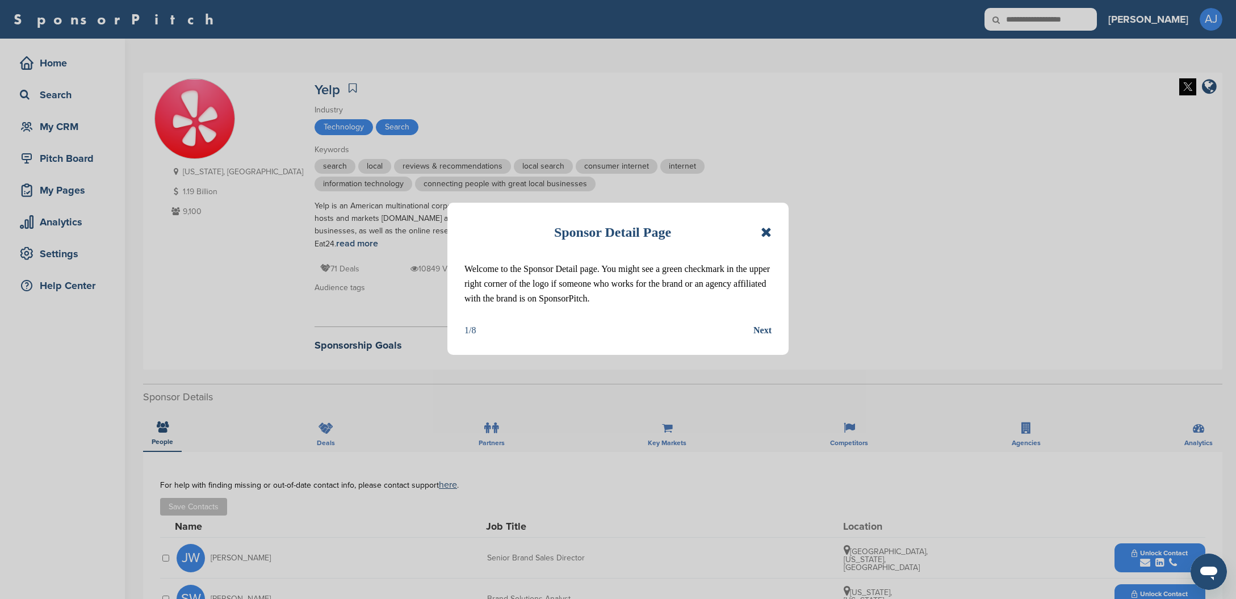
click at [769, 230] on icon at bounding box center [766, 232] width 11 height 14
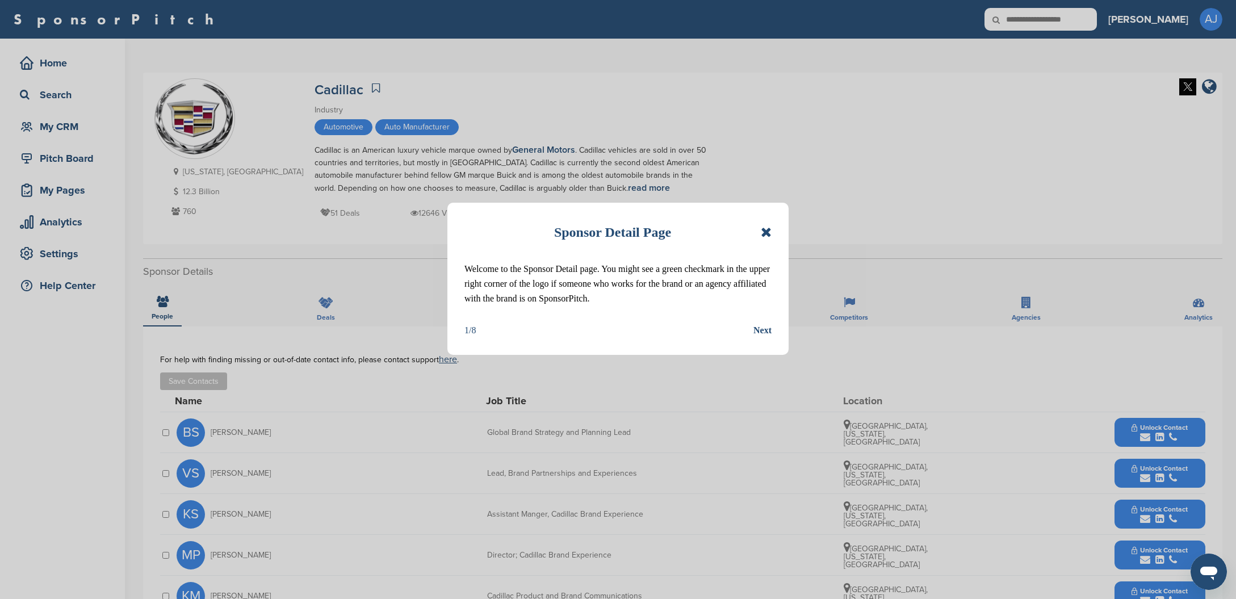
click at [764, 233] on icon at bounding box center [766, 232] width 11 height 14
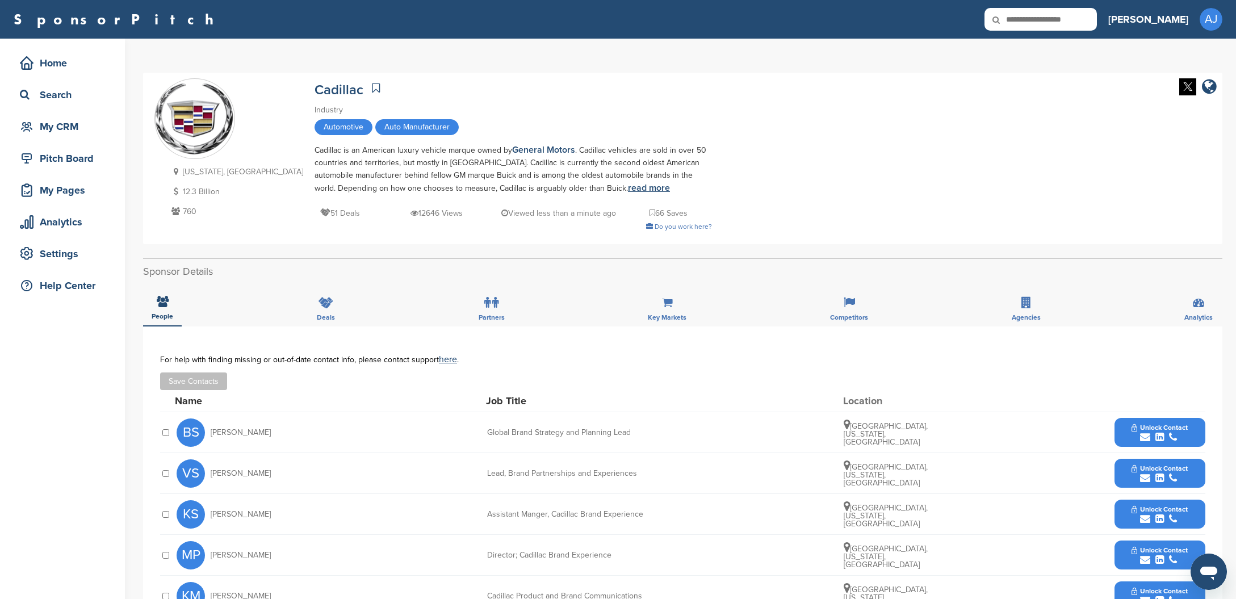
click at [628, 189] on link "read more" at bounding box center [649, 187] width 42 height 11
click at [372, 86] on icon at bounding box center [376, 87] width 8 height 11
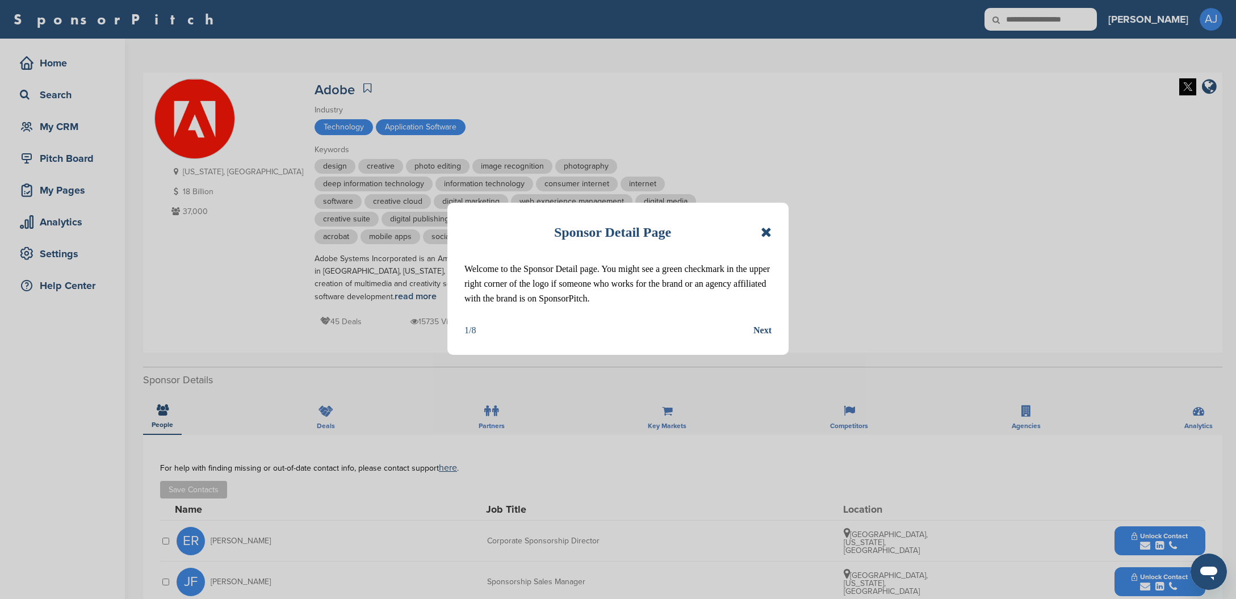
click at [767, 232] on icon at bounding box center [766, 232] width 11 height 14
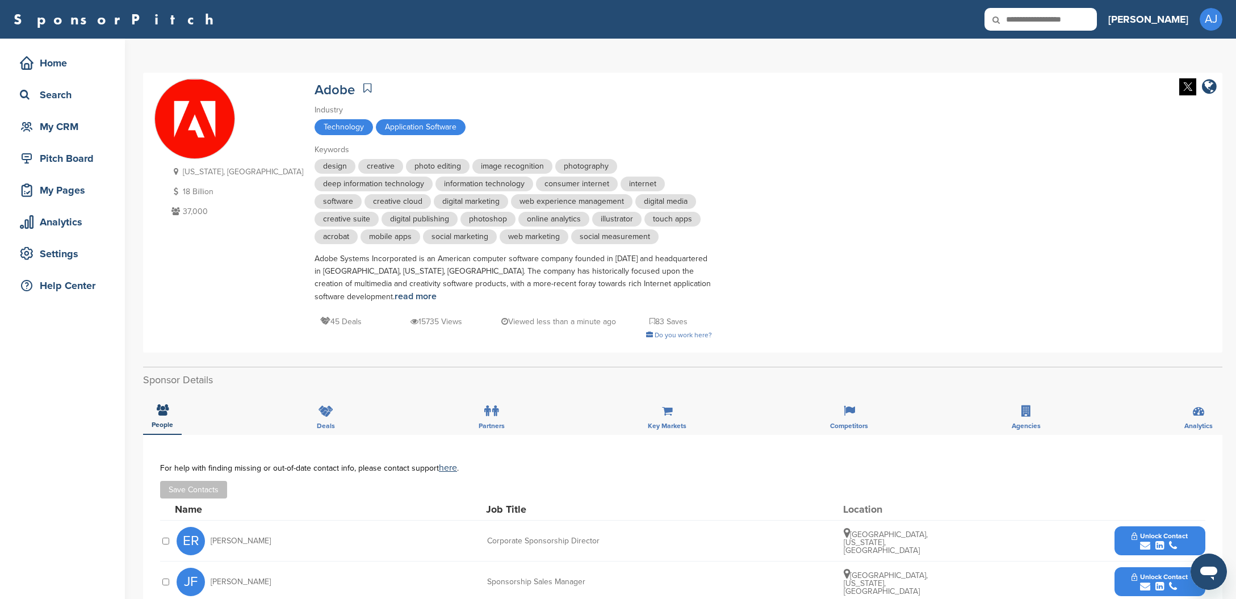
click at [363, 87] on icon at bounding box center [367, 87] width 8 height 11
